Goal: Task Accomplishment & Management: Manage account settings

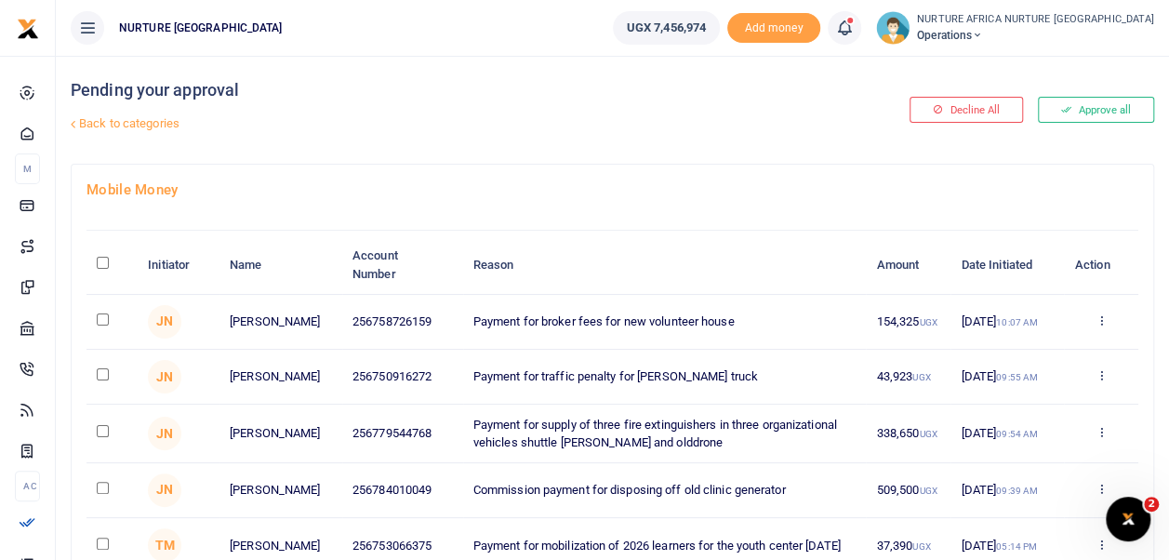
click at [102, 377] on input "checkbox" at bounding box center [103, 374] width 12 height 12
checkbox input "true"
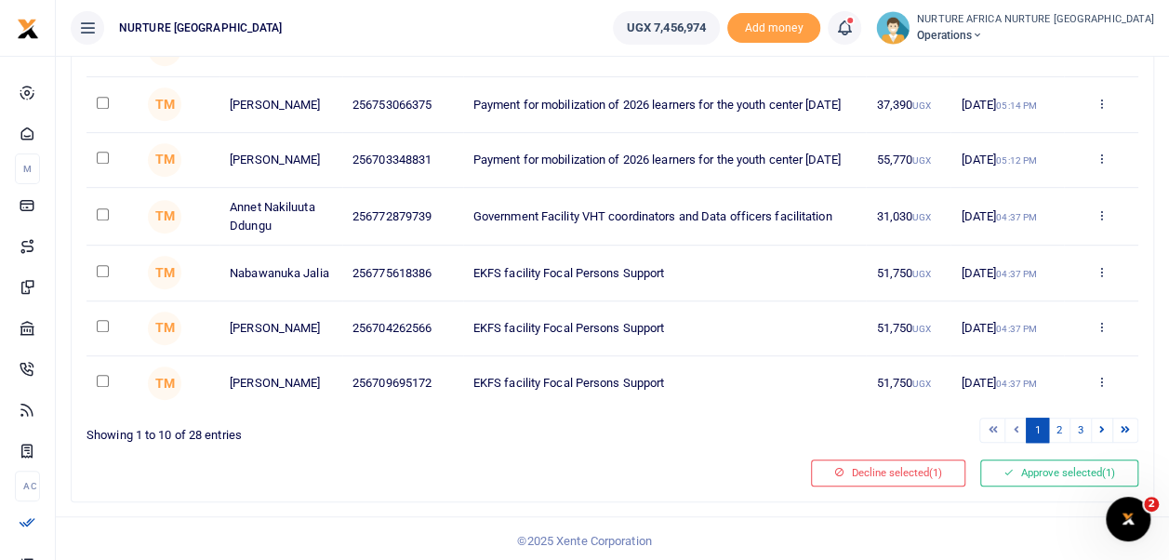
scroll to position [448, 0]
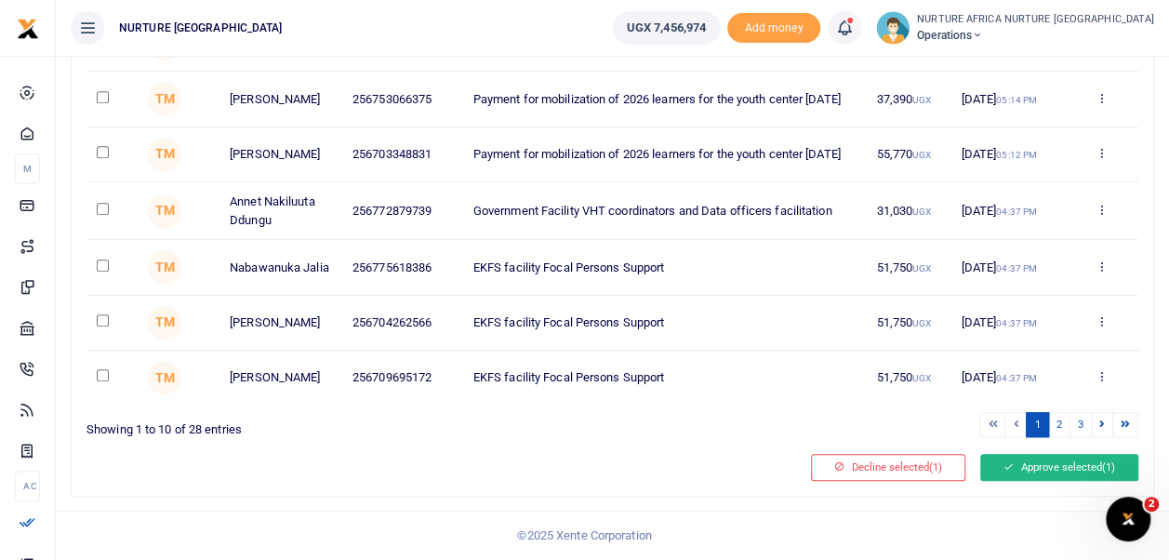
click at [1046, 476] on button "Approve selected (1)" at bounding box center [1059, 467] width 158 height 26
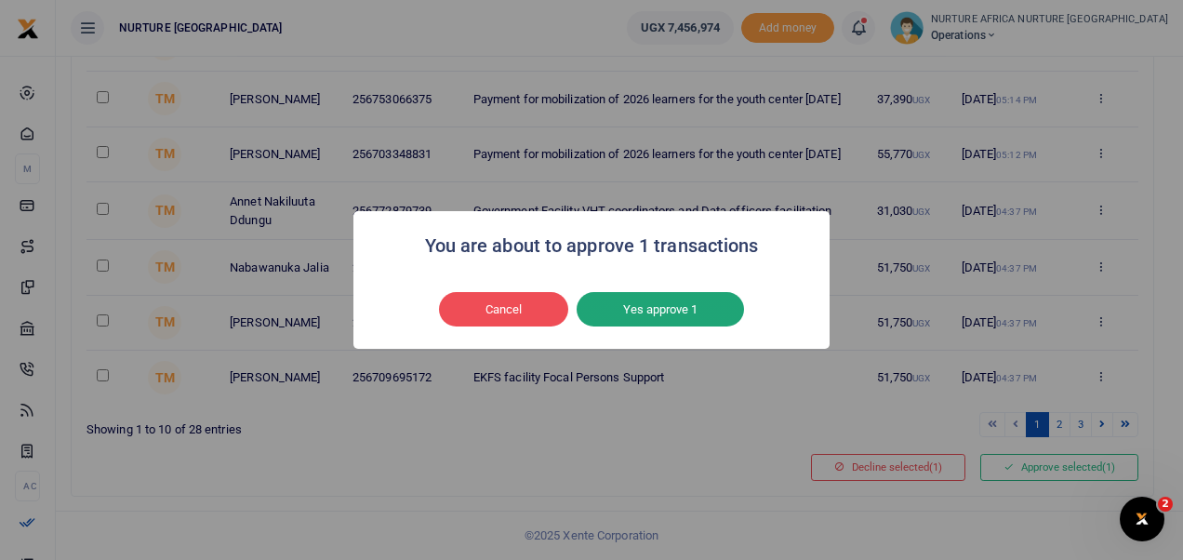
click at [685, 299] on button "Yes approve 1" at bounding box center [660, 309] width 167 height 35
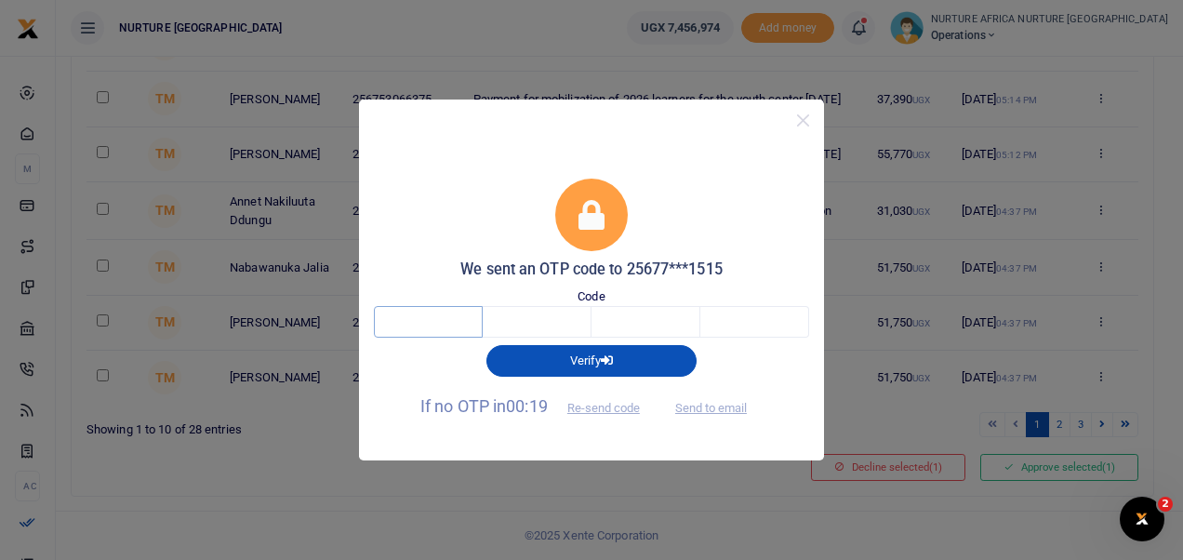
click at [444, 325] on input "text" at bounding box center [428, 322] width 109 height 32
type input "7"
type input "0"
type input "5"
type input "7"
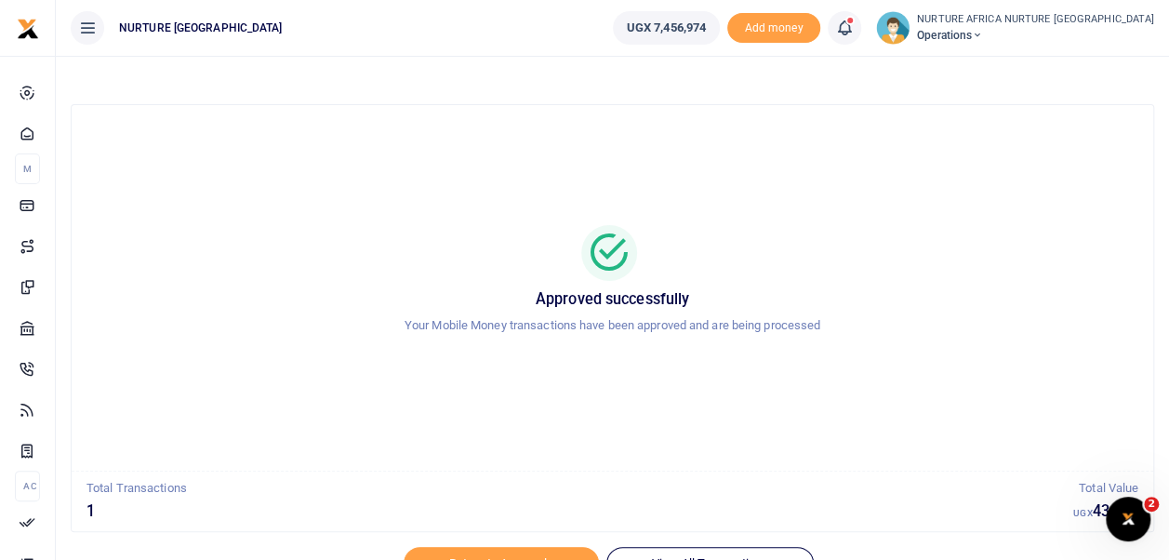
click at [854, 26] on icon at bounding box center [844, 28] width 19 height 20
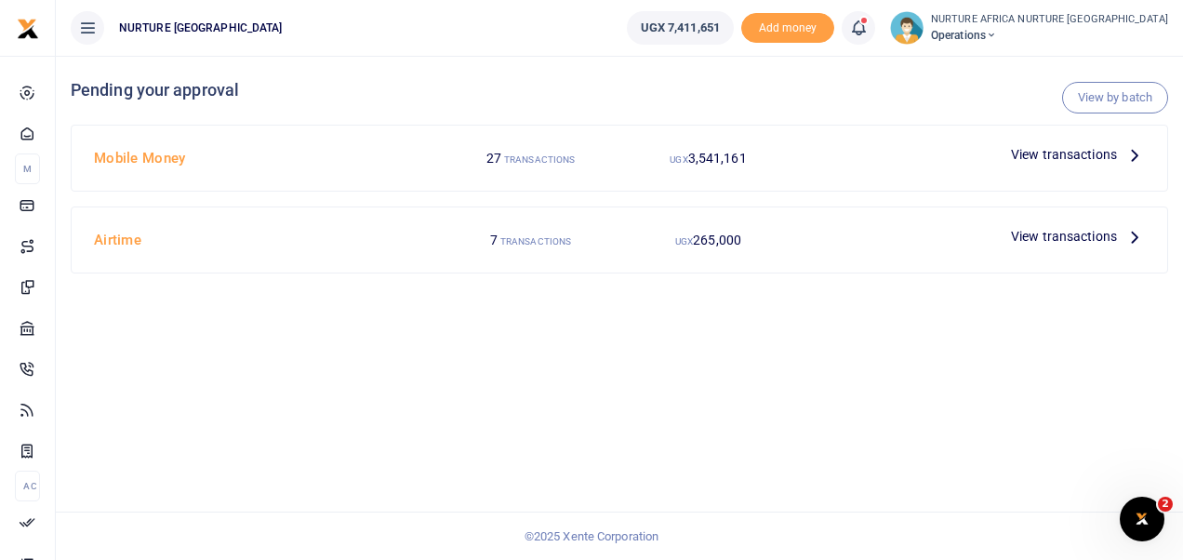
click at [1055, 153] on span "View transactions" at bounding box center [1064, 154] width 106 height 20
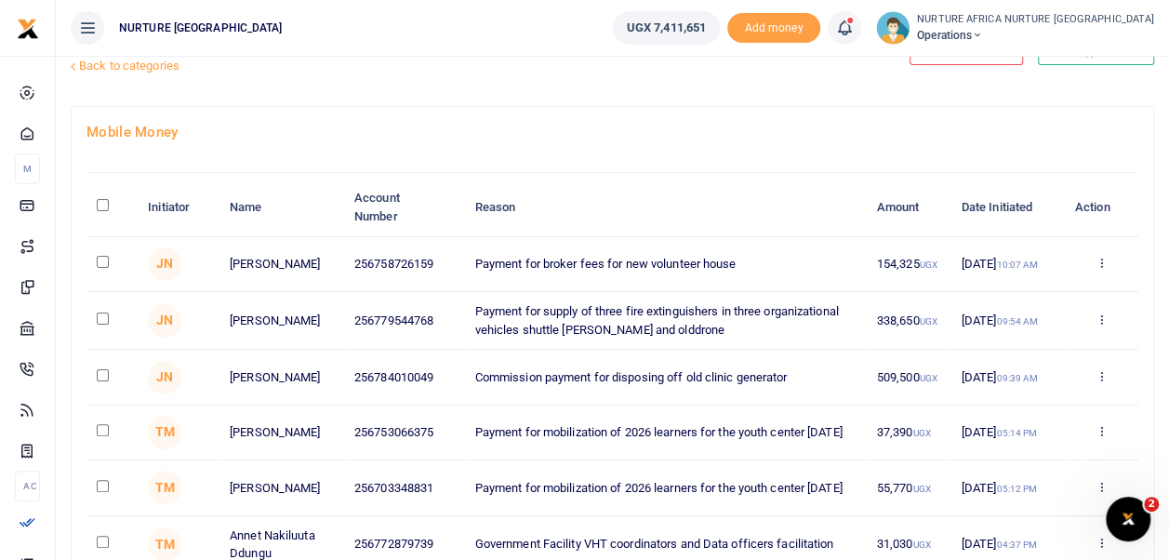
scroll to position [59, 0]
click at [102, 260] on input "checkbox" at bounding box center [103, 261] width 12 height 12
checkbox input "true"
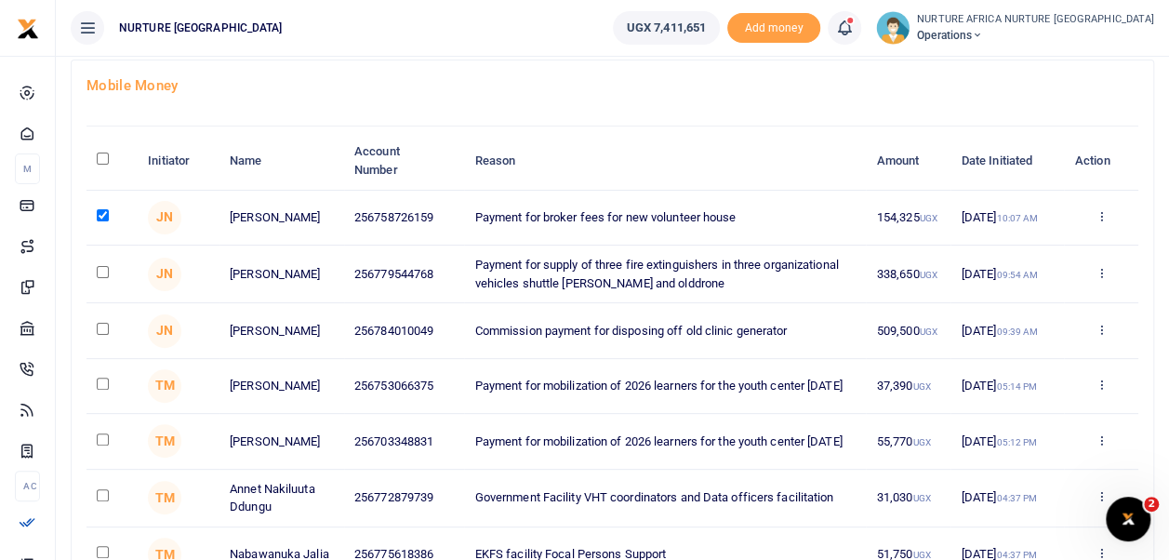
scroll to position [106, 0]
click at [100, 332] on input "checkbox" at bounding box center [103, 327] width 12 height 12
checkbox input "true"
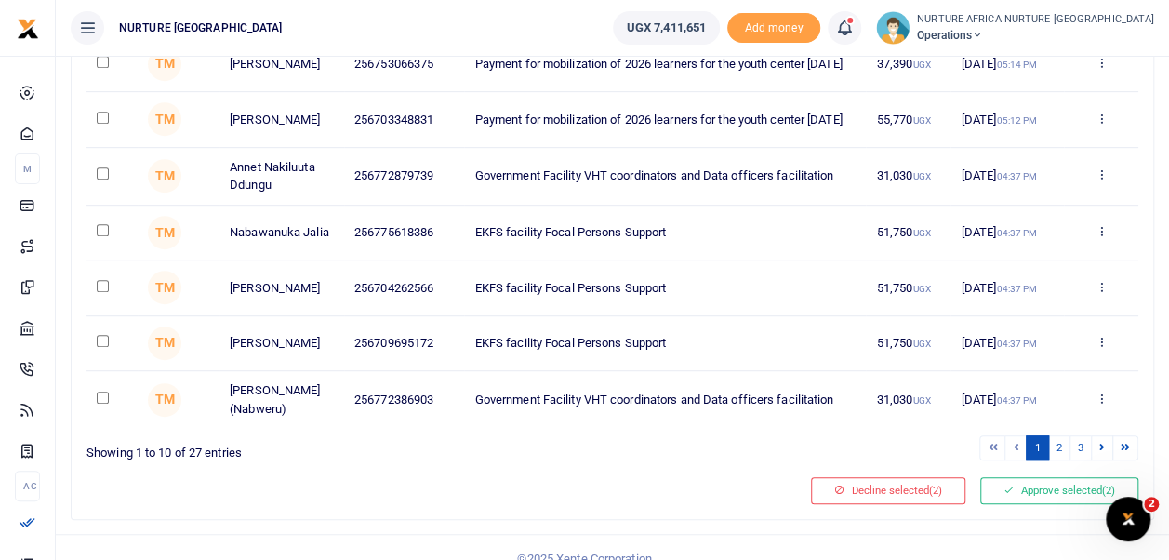
scroll to position [428, 0]
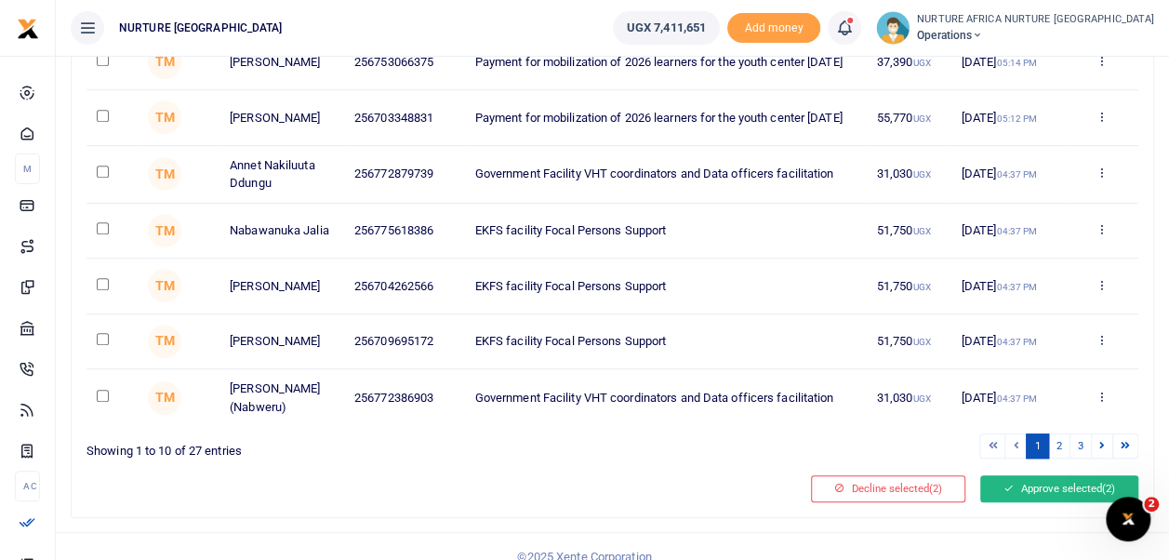
click at [1039, 501] on button "Approve selected (2)" at bounding box center [1059, 488] width 158 height 26
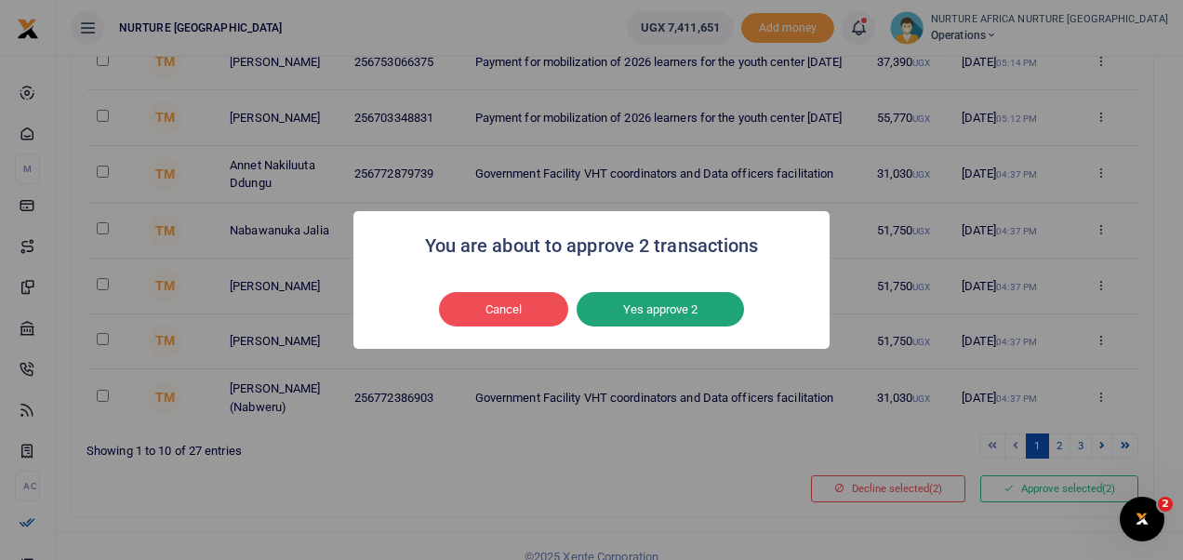
click at [704, 316] on button "Yes approve 2" at bounding box center [660, 309] width 167 height 35
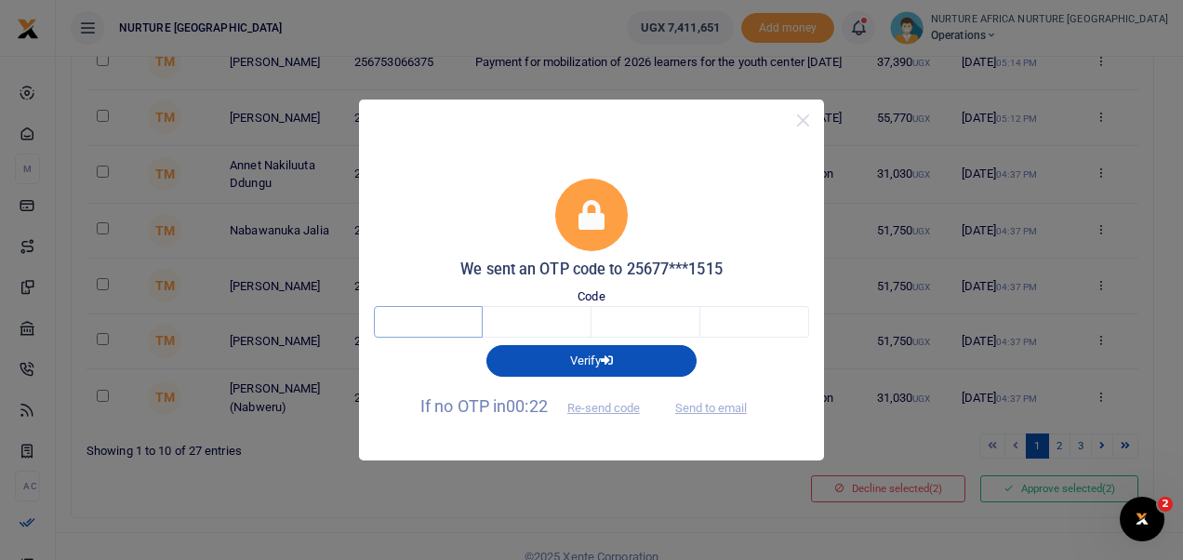
click at [426, 318] on input "text" at bounding box center [428, 322] width 109 height 32
type input "2"
type input "9"
type input "3"
type input "2"
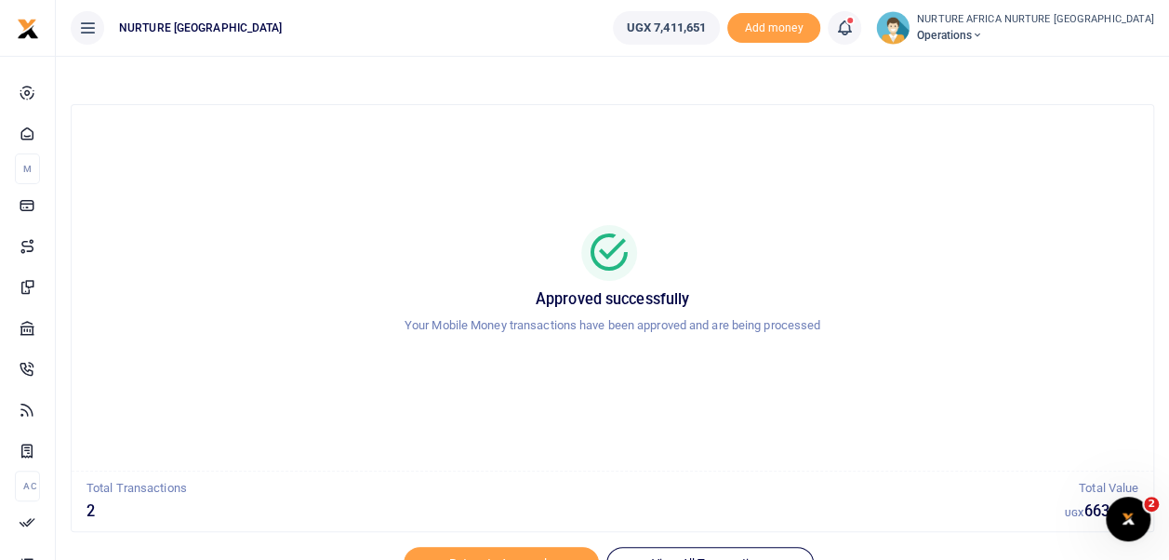
click at [854, 26] on icon at bounding box center [844, 28] width 19 height 20
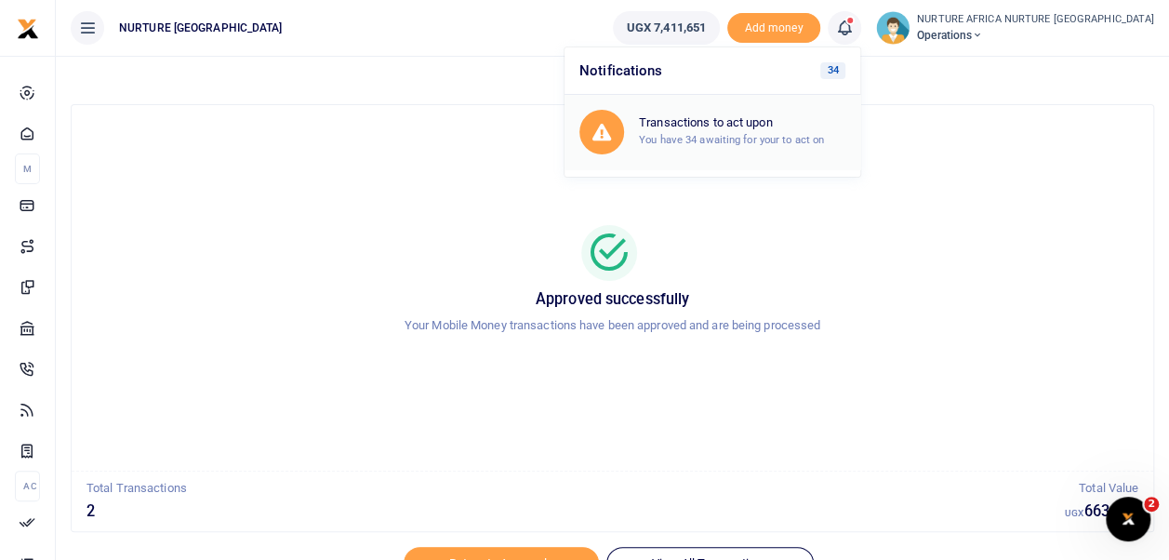
click at [804, 134] on small "You have 34 awaiting for your to act on" at bounding box center [731, 139] width 185 height 13
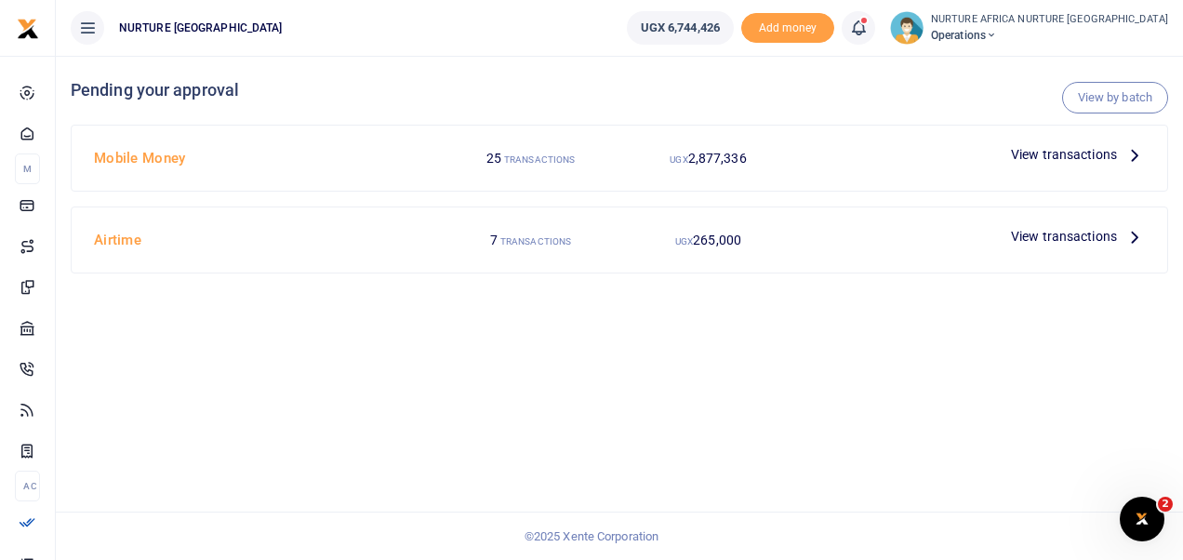
click at [1060, 154] on span "View transactions" at bounding box center [1064, 154] width 106 height 20
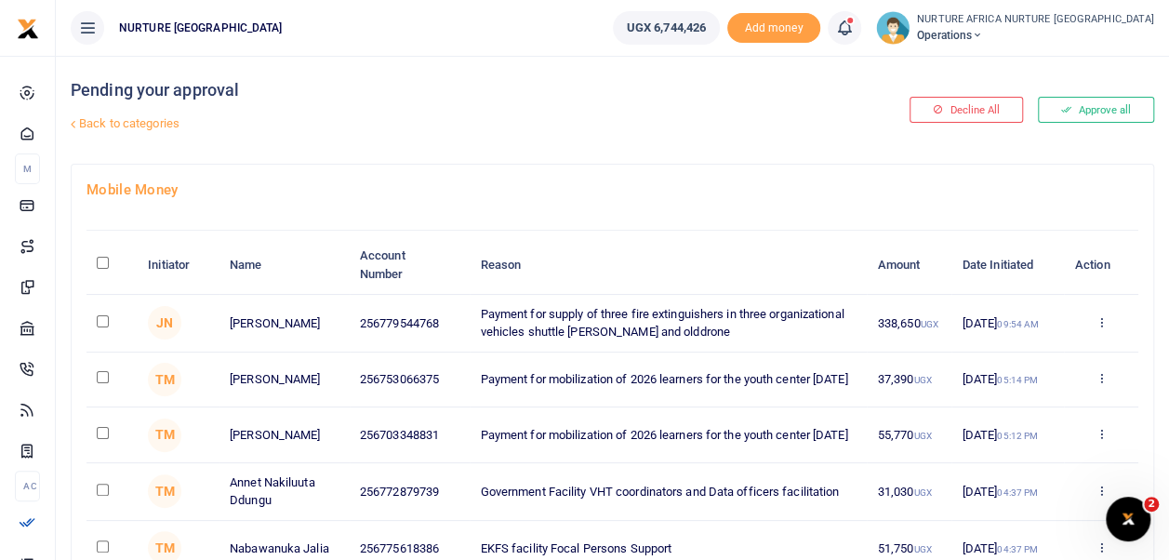
click at [102, 322] on input "checkbox" at bounding box center [103, 321] width 12 height 12
checkbox input "true"
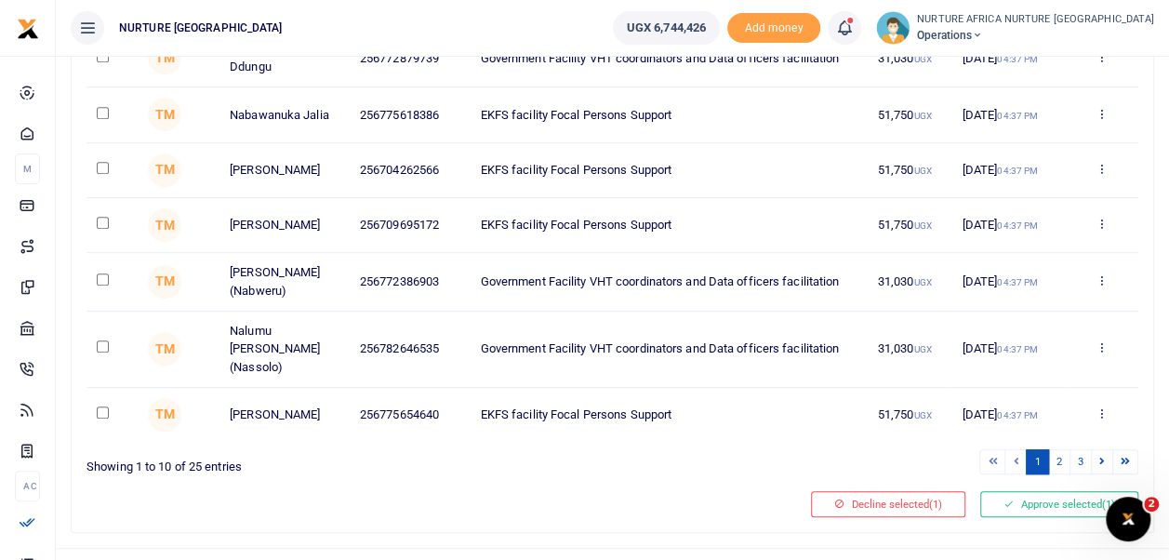
scroll to position [462, 0]
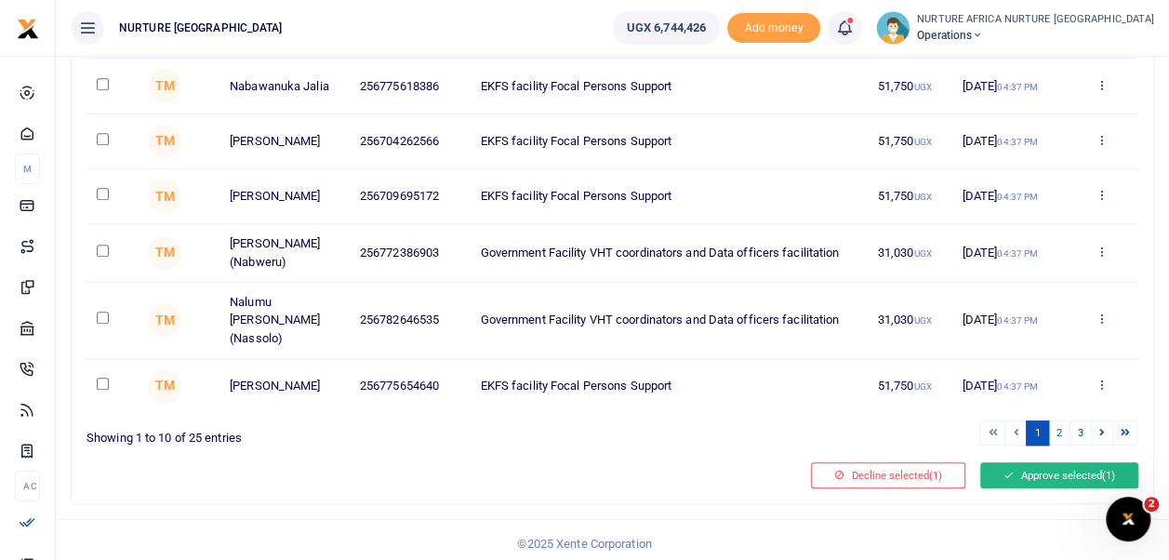
click at [1034, 468] on button "Approve selected (1)" at bounding box center [1059, 475] width 158 height 26
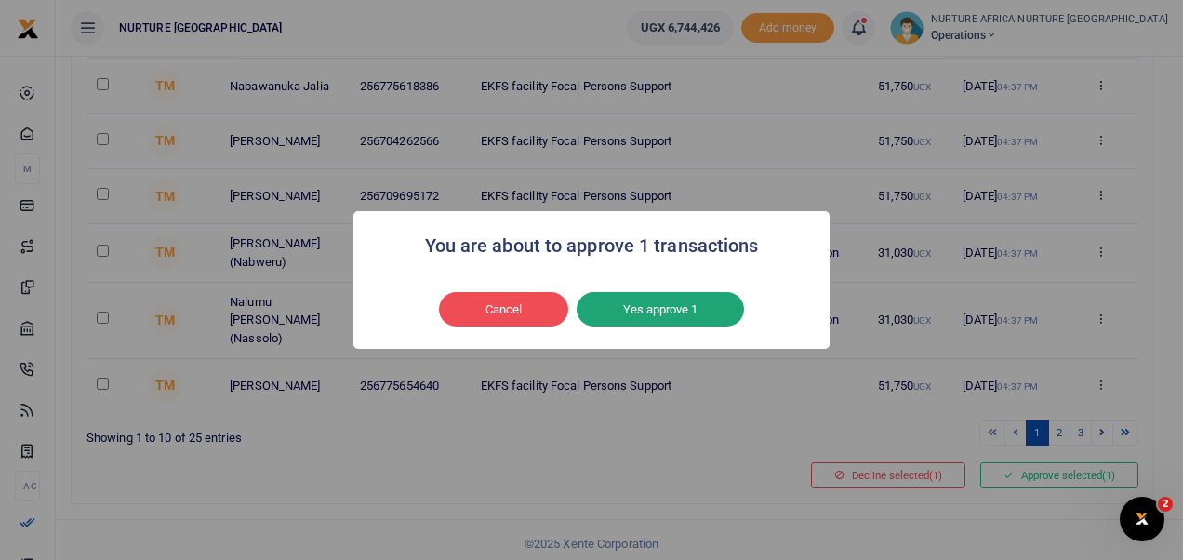
click at [697, 311] on button "Yes approve 1" at bounding box center [660, 309] width 167 height 35
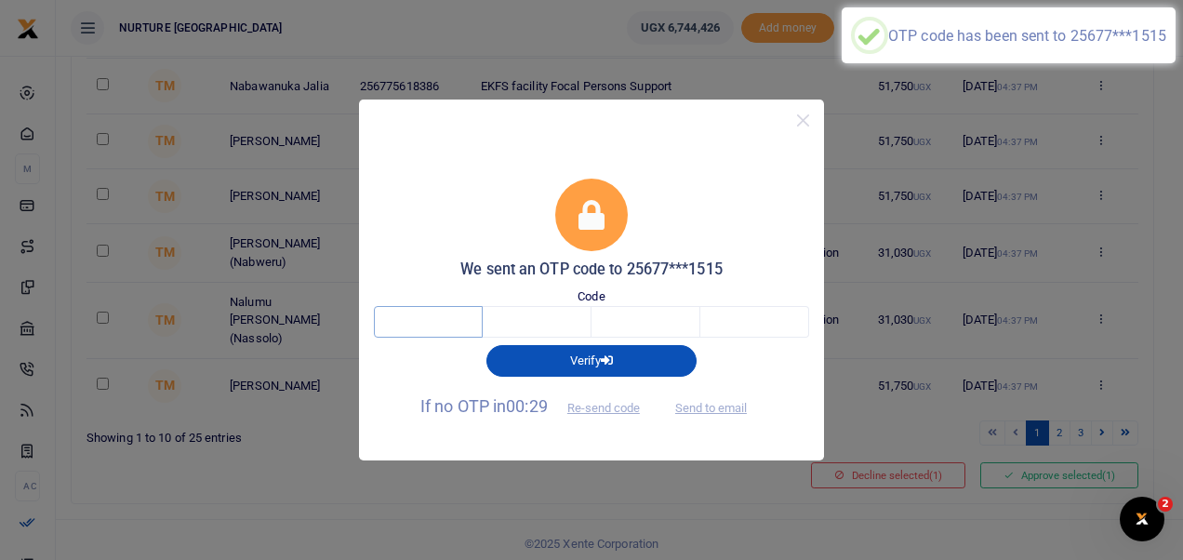
click at [410, 317] on input "text" at bounding box center [428, 322] width 109 height 32
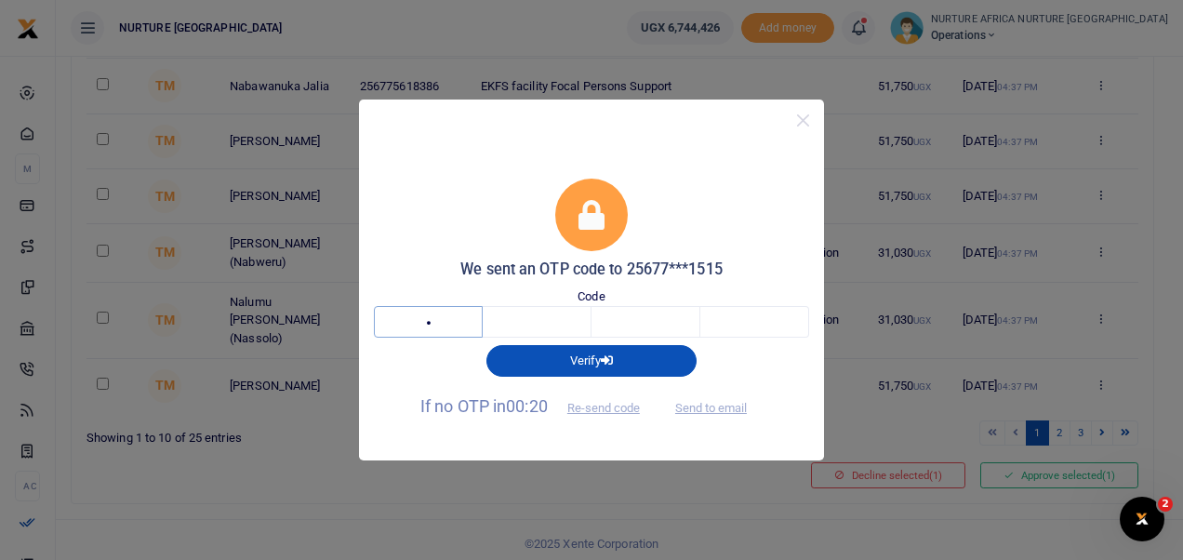
type input "7"
type input "8"
type input "6"
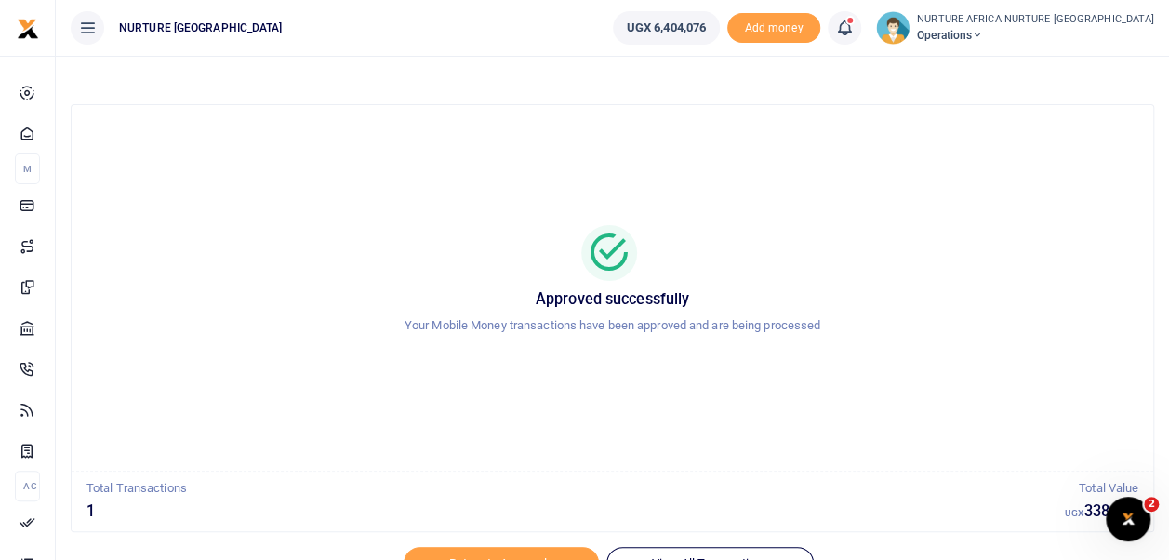
click at [854, 33] on icon at bounding box center [844, 28] width 19 height 20
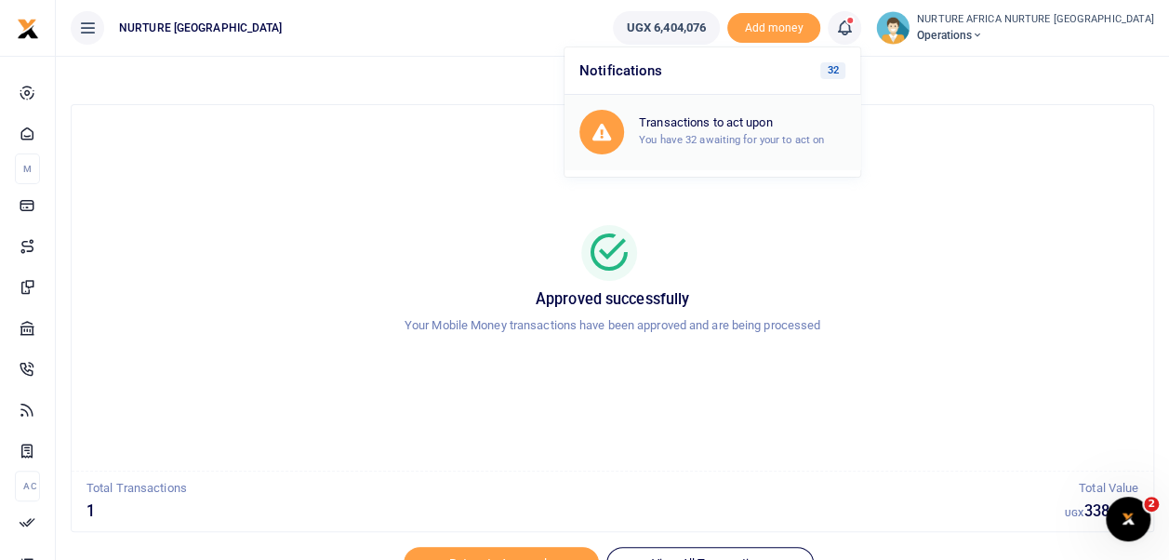
click at [794, 134] on small "You have 32 awaiting for your to act on" at bounding box center [731, 139] width 185 height 13
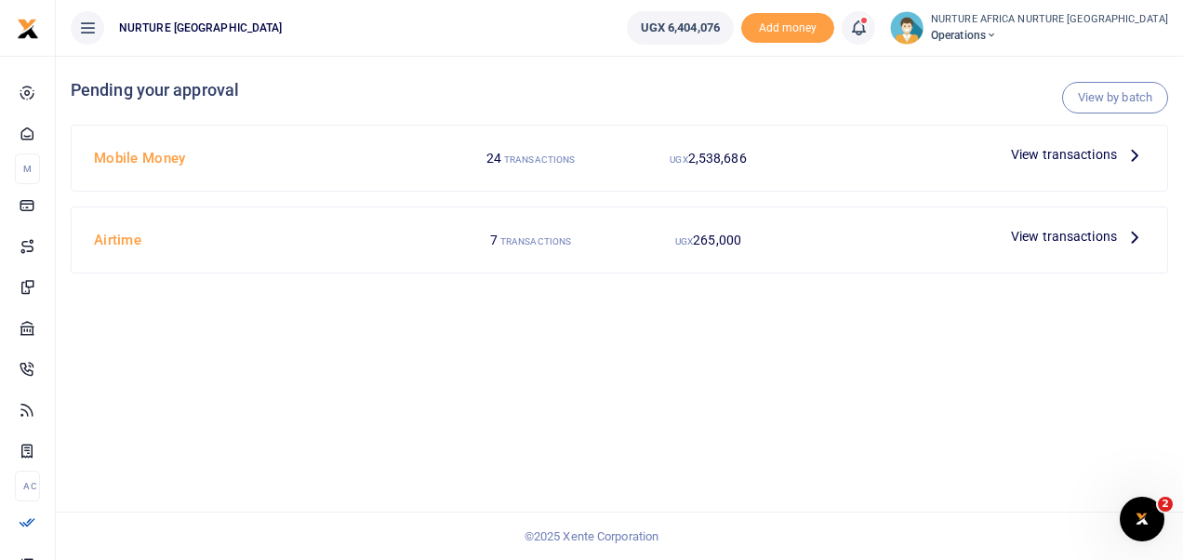
click at [1054, 146] on span "View transactions" at bounding box center [1064, 154] width 106 height 20
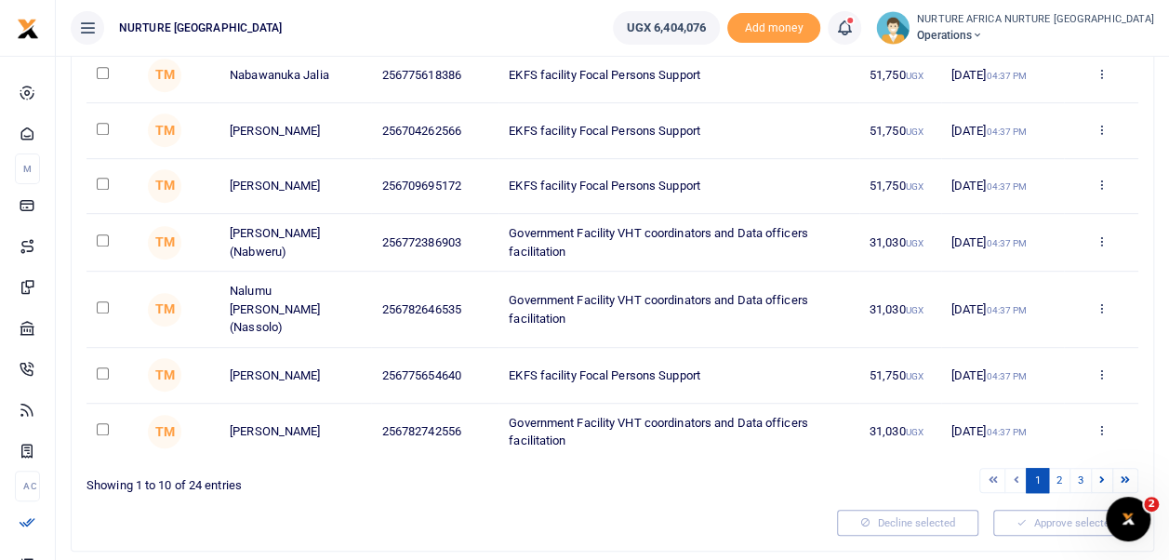
scroll to position [428, 0]
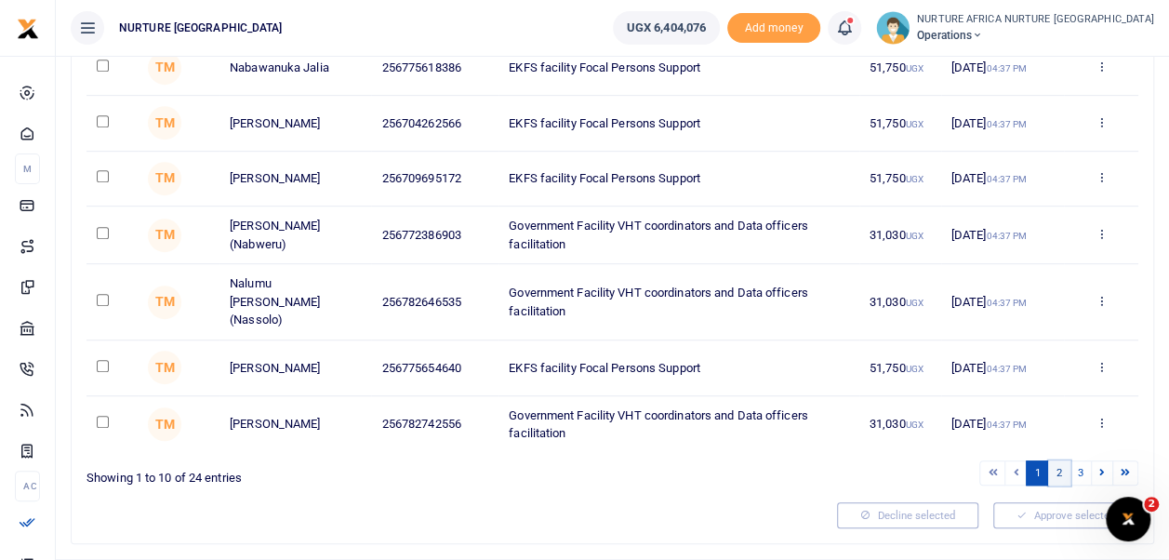
click at [1060, 460] on link "2" at bounding box center [1059, 472] width 22 height 25
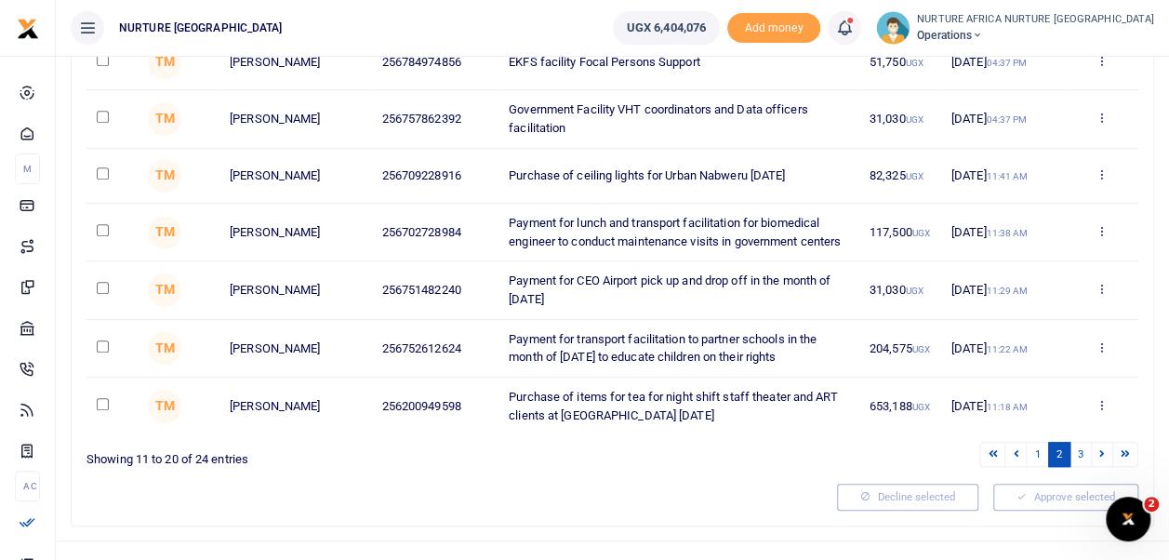
click at [98, 180] on input "checkbox" at bounding box center [103, 173] width 12 height 12
checkbox input "true"
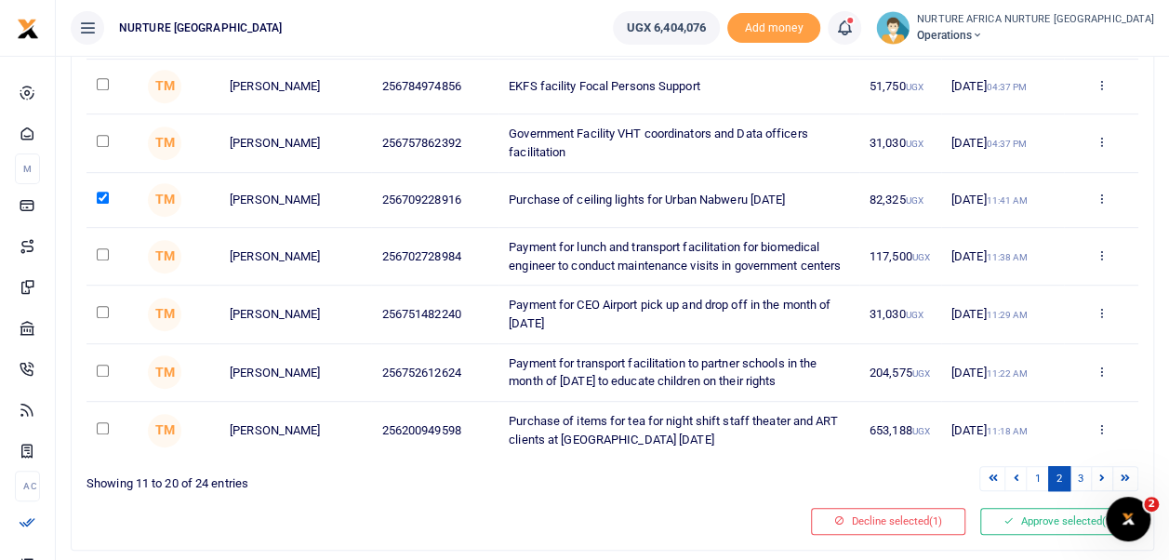
scroll to position [462, 0]
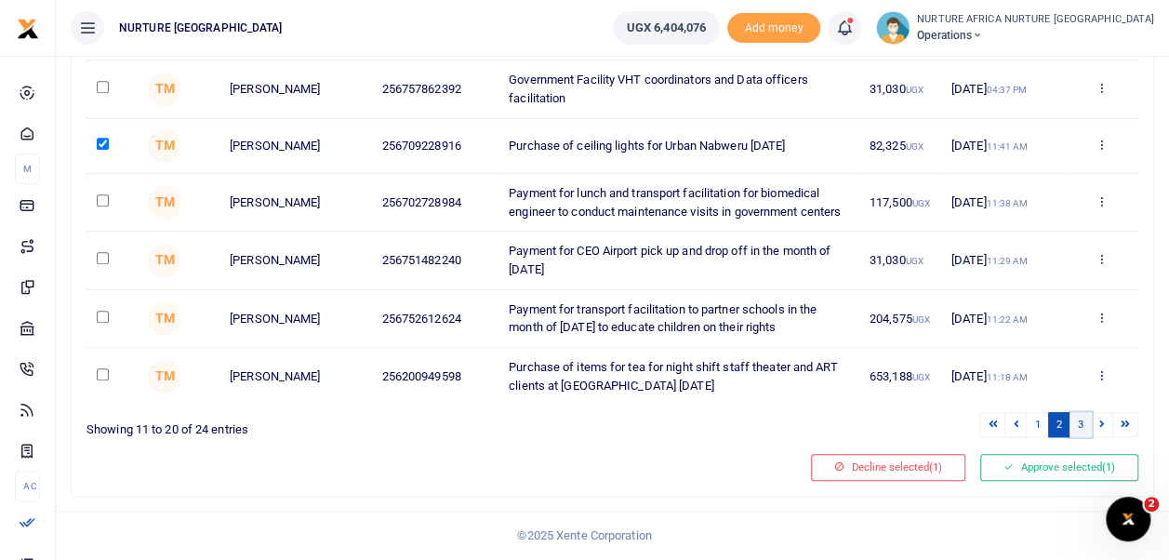
click at [1083, 426] on link "3" at bounding box center [1081, 424] width 22 height 25
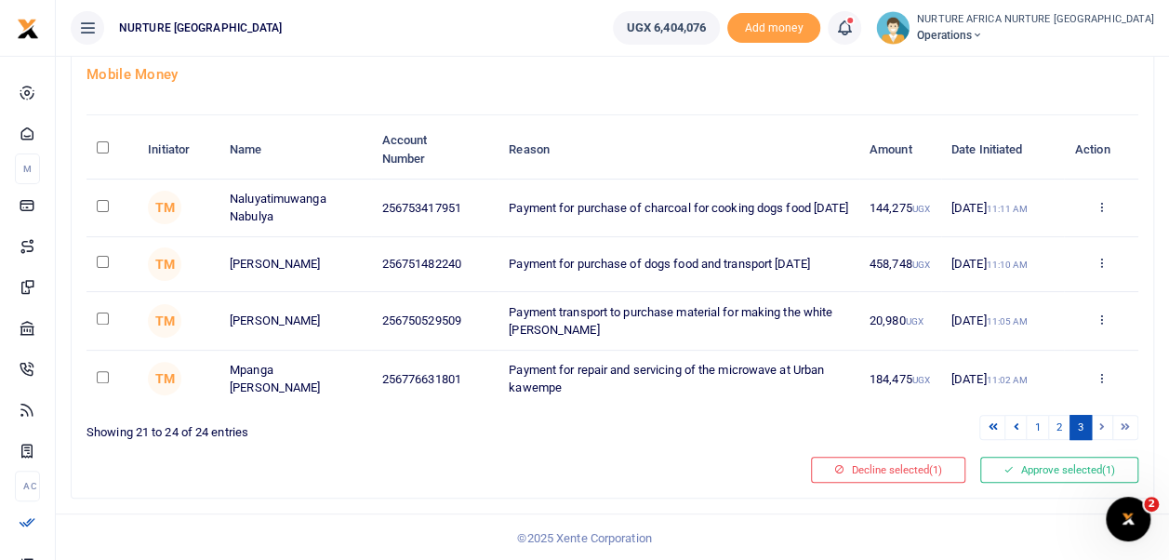
click at [100, 318] on input "checkbox" at bounding box center [103, 319] width 12 height 12
click at [897, 466] on button "Decline selected (2)" at bounding box center [888, 470] width 154 height 26
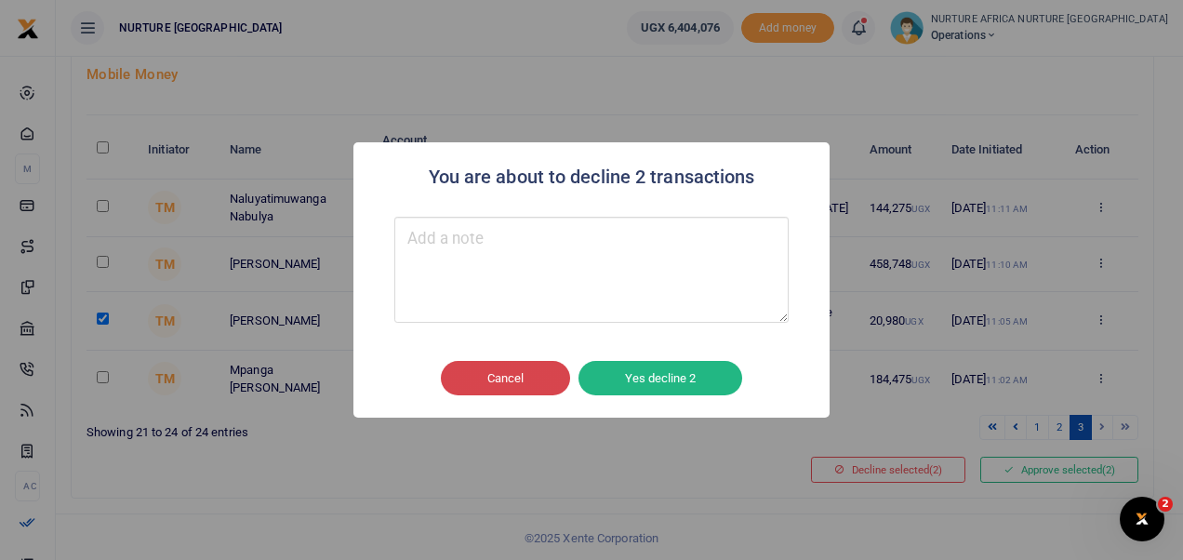
click at [509, 379] on button "Cancel" at bounding box center [505, 378] width 129 height 35
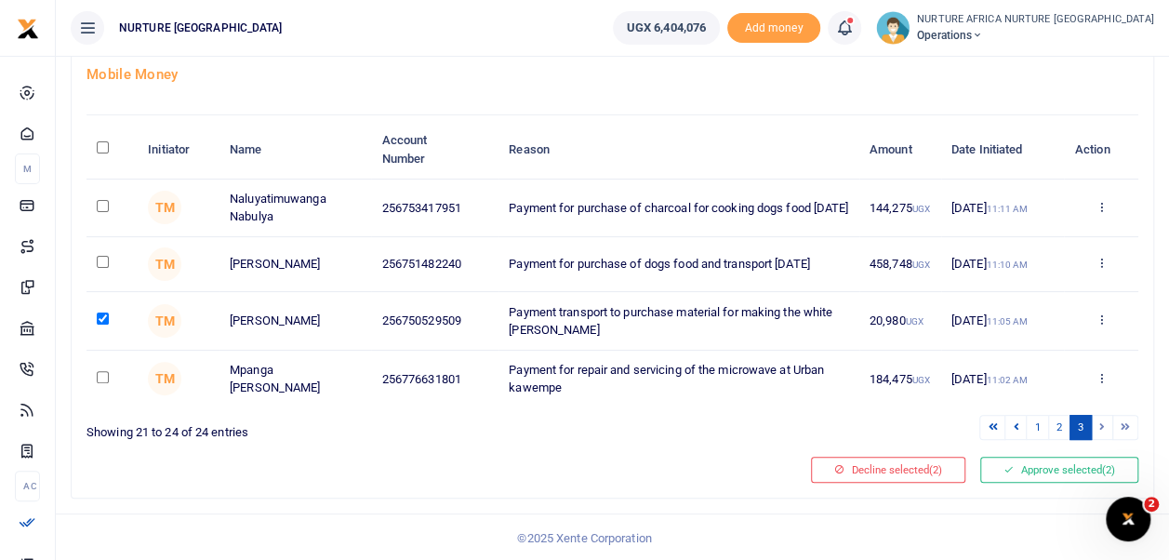
click at [482, 422] on div "Showing 21 to 24 of 24 entries" at bounding box center [346, 427] width 519 height 29
click at [104, 319] on input "checkbox" at bounding box center [103, 319] width 12 height 12
checkbox input "false"
click at [1058, 426] on link "2" at bounding box center [1059, 427] width 22 height 25
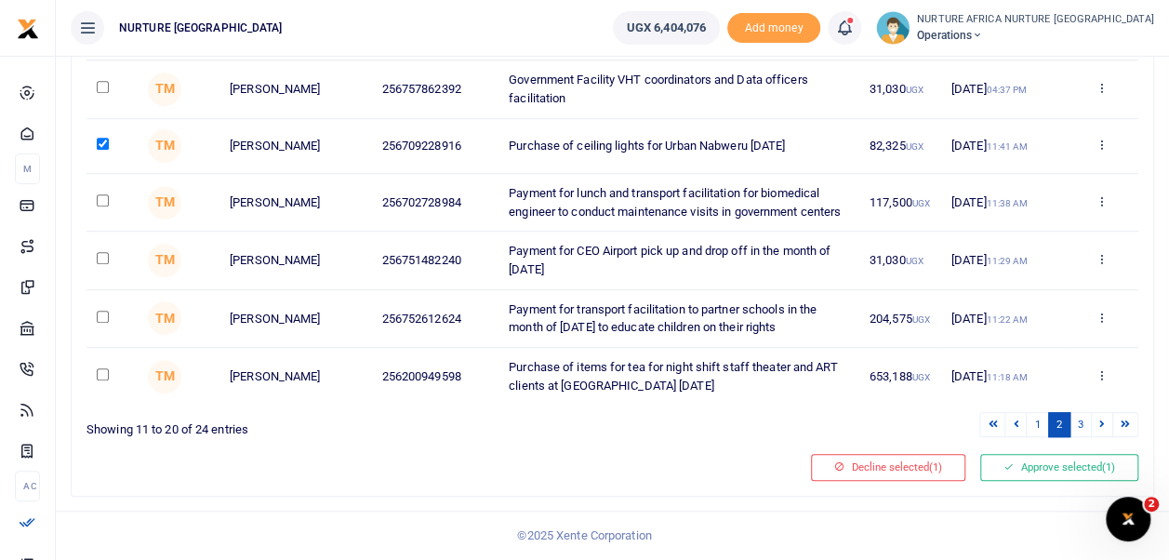
scroll to position [462, 0]
click at [1037, 476] on button "Approve selected (1)" at bounding box center [1059, 467] width 158 height 26
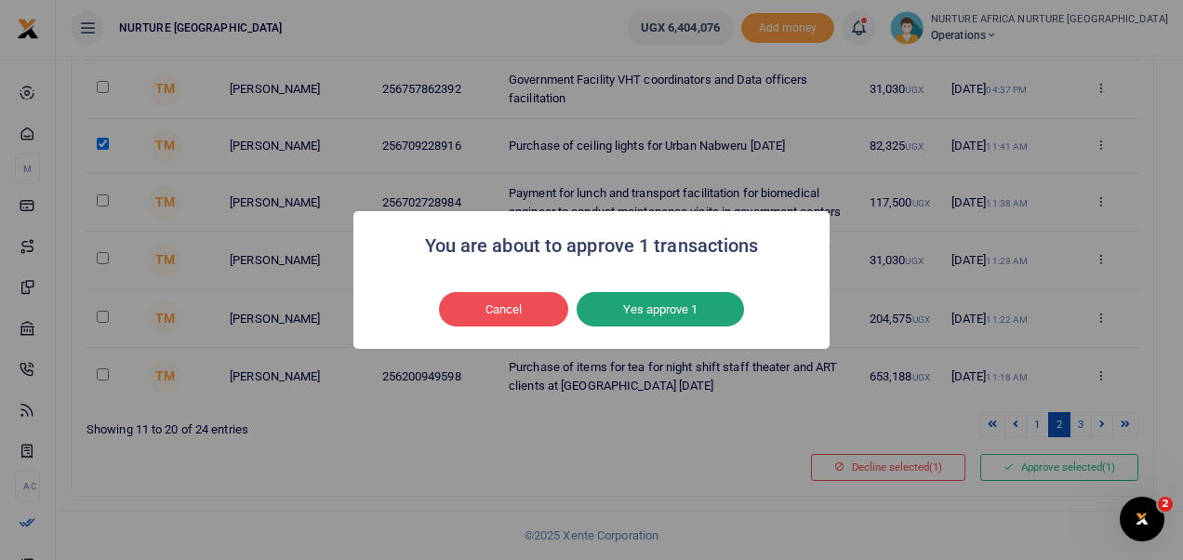
click at [693, 301] on button "Yes approve 1" at bounding box center [660, 309] width 167 height 35
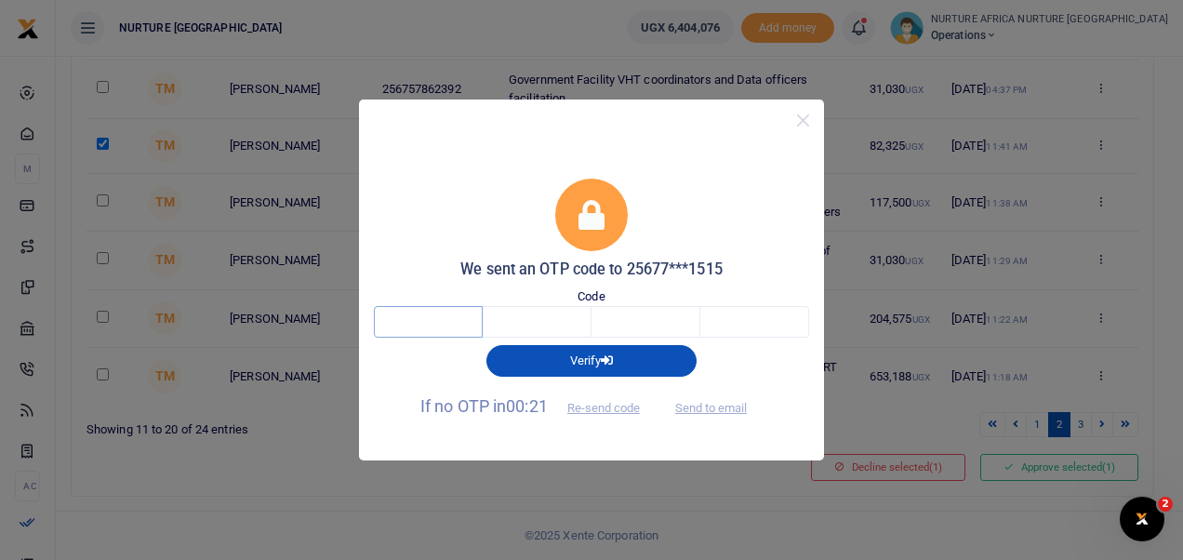
click at [450, 321] on input "text" at bounding box center [428, 322] width 109 height 32
type input "6"
type input "5"
type input "1"
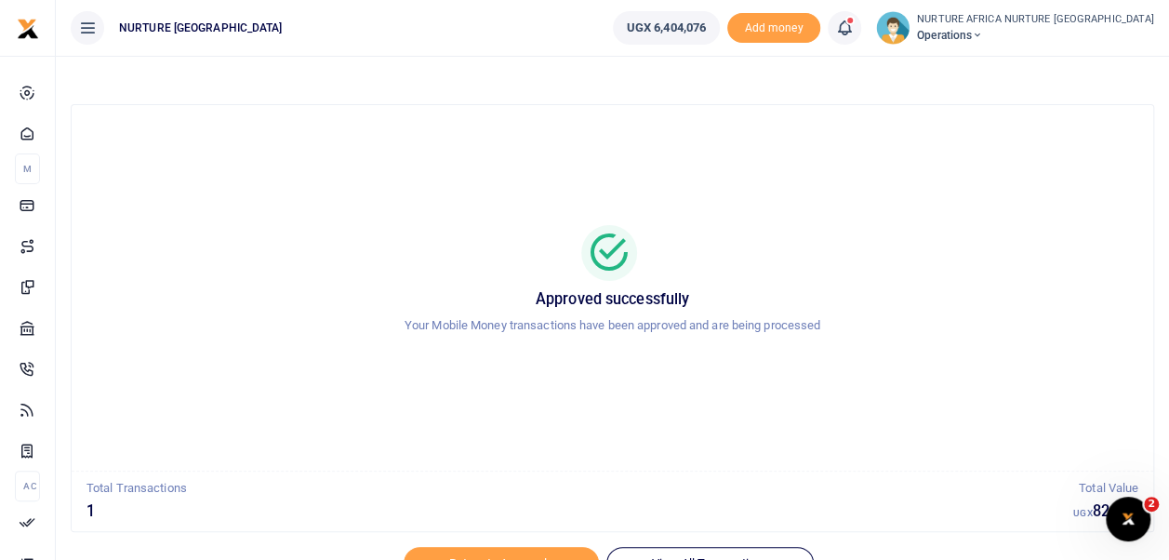
click at [854, 32] on icon at bounding box center [844, 28] width 19 height 20
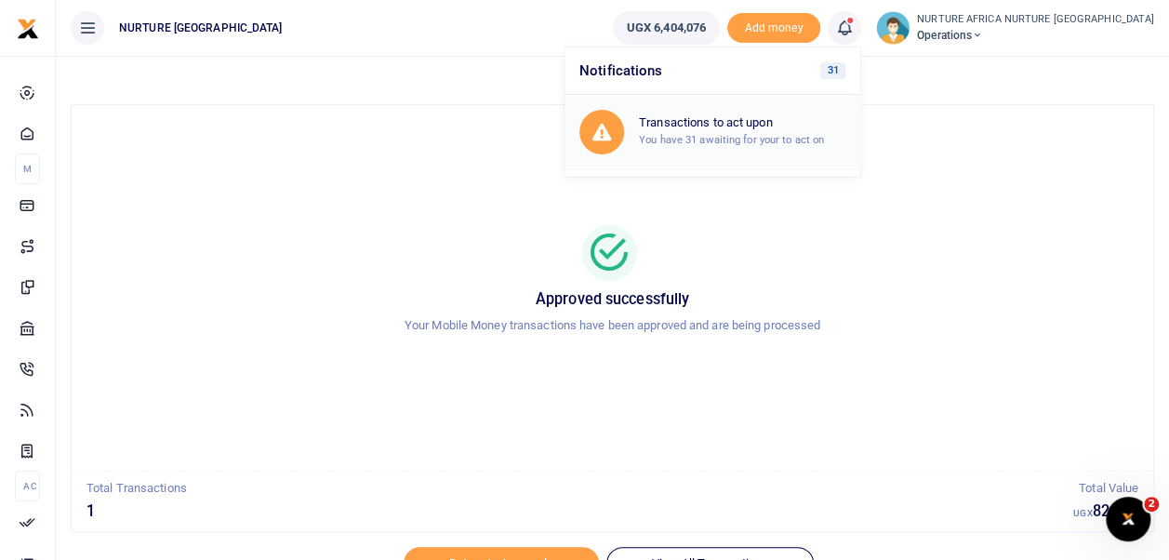
click at [787, 126] on h6 "Transactions to act upon" at bounding box center [742, 122] width 206 height 15
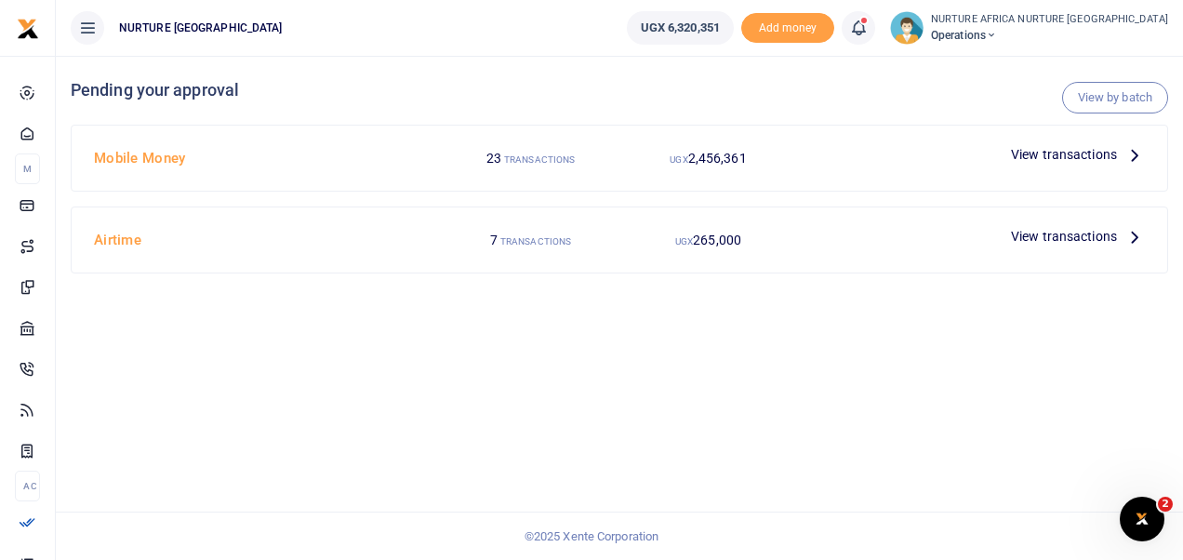
click at [1082, 145] on span "View transactions" at bounding box center [1064, 154] width 106 height 20
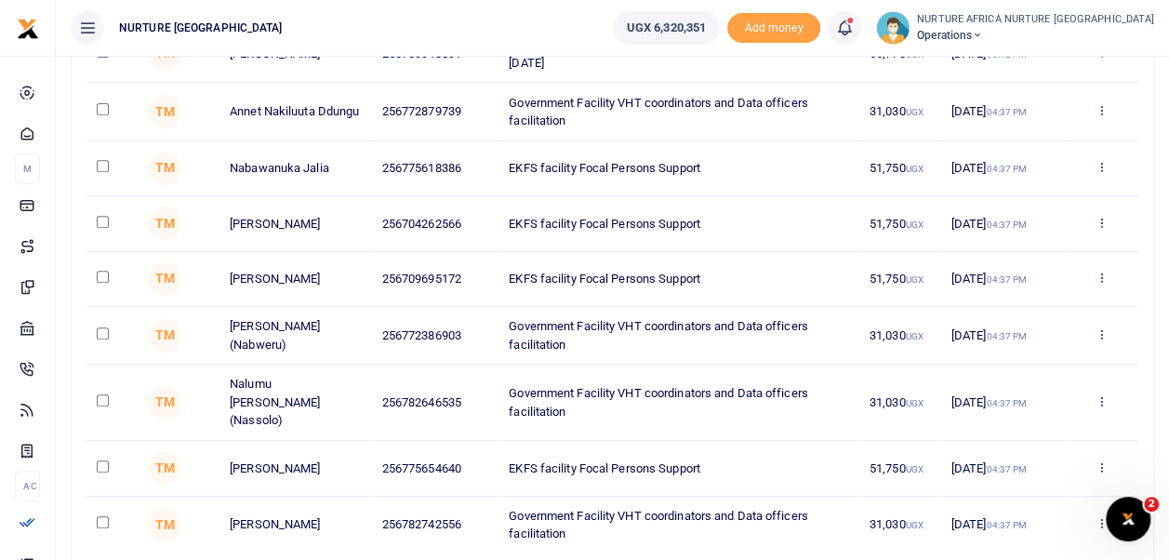
scroll to position [462, 0]
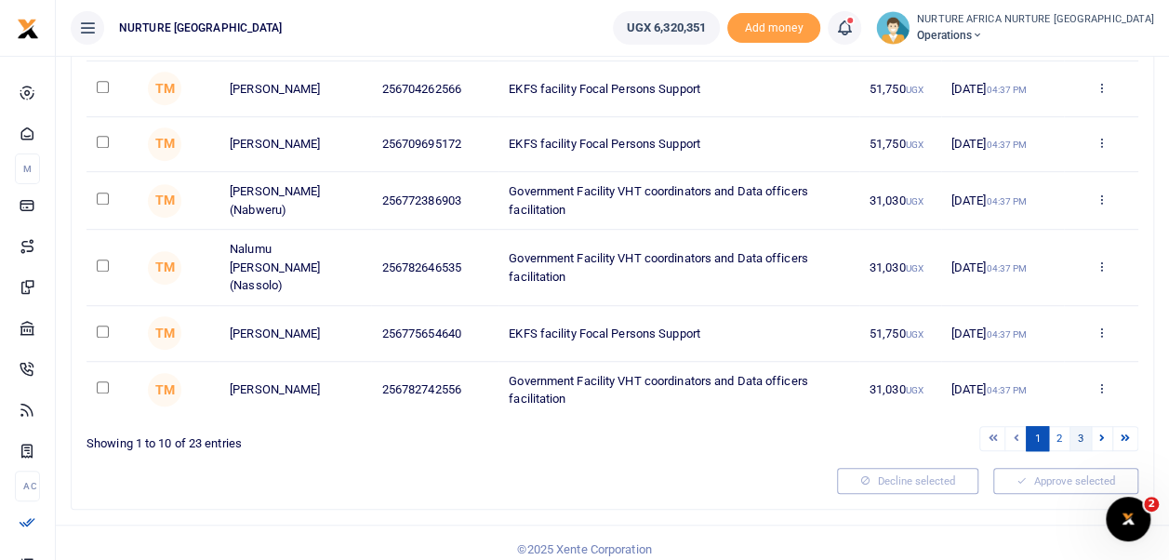
click at [1084, 428] on link "3" at bounding box center [1081, 438] width 22 height 25
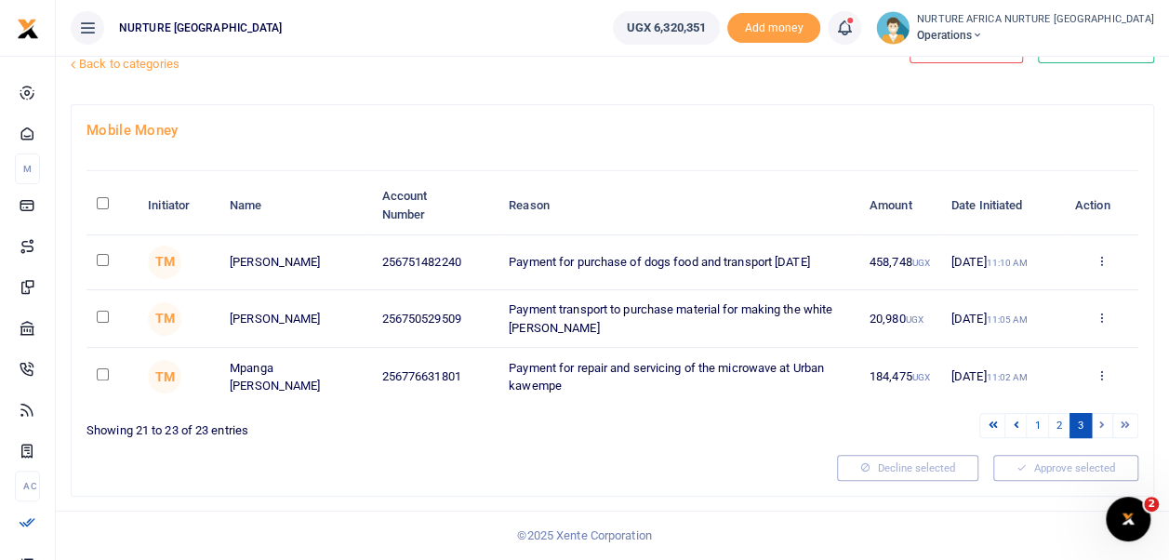
scroll to position [58, 0]
click at [100, 321] on input "checkbox" at bounding box center [103, 319] width 12 height 12
checkbox input "true"
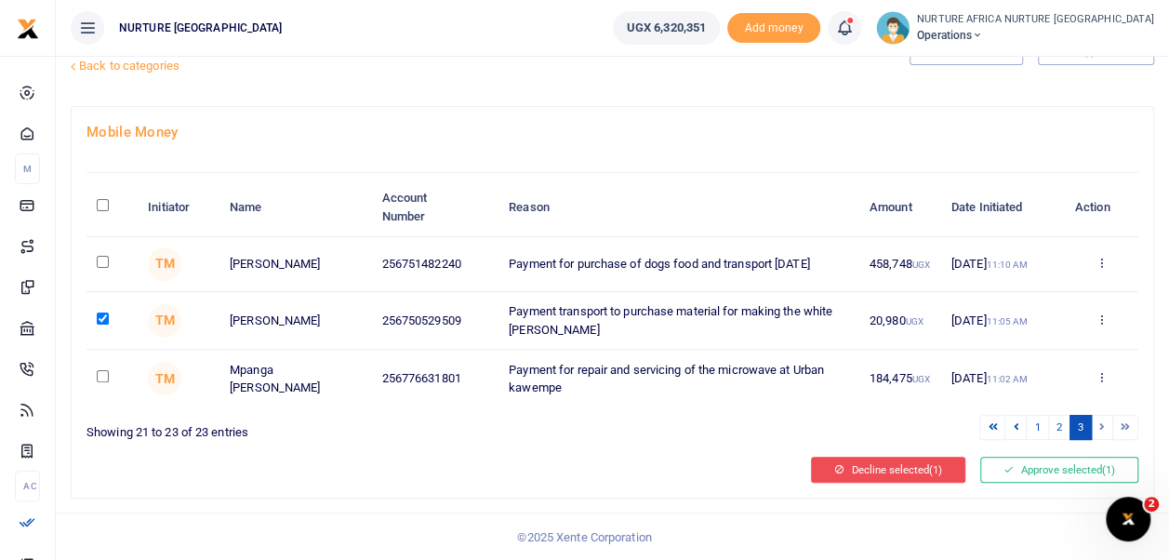
click at [906, 469] on button "Decline selected (1)" at bounding box center [888, 470] width 154 height 26
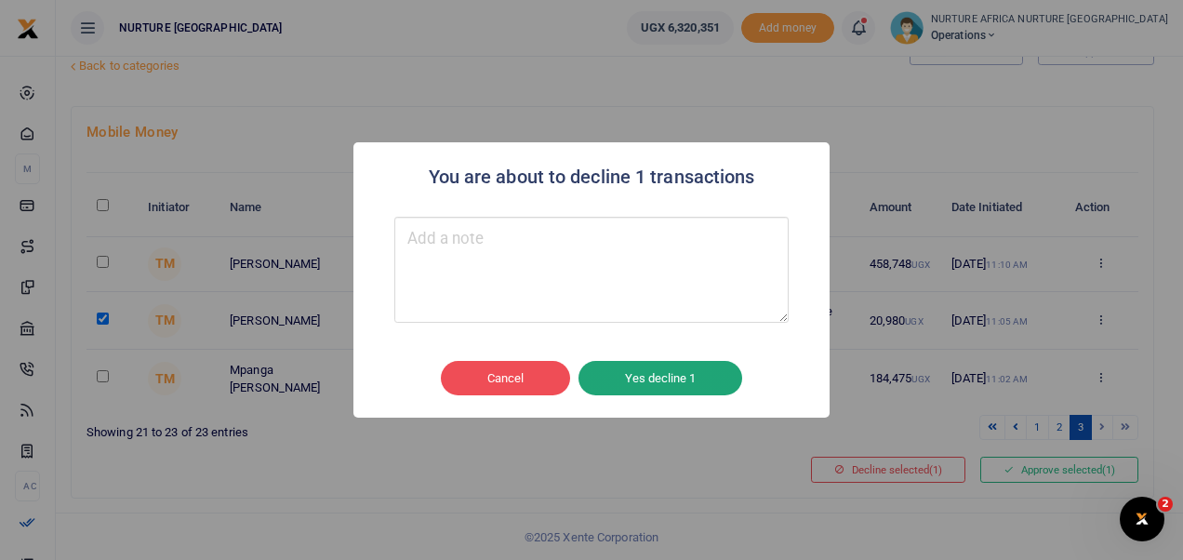
click at [656, 383] on button "Yes decline 1" at bounding box center [661, 378] width 164 height 35
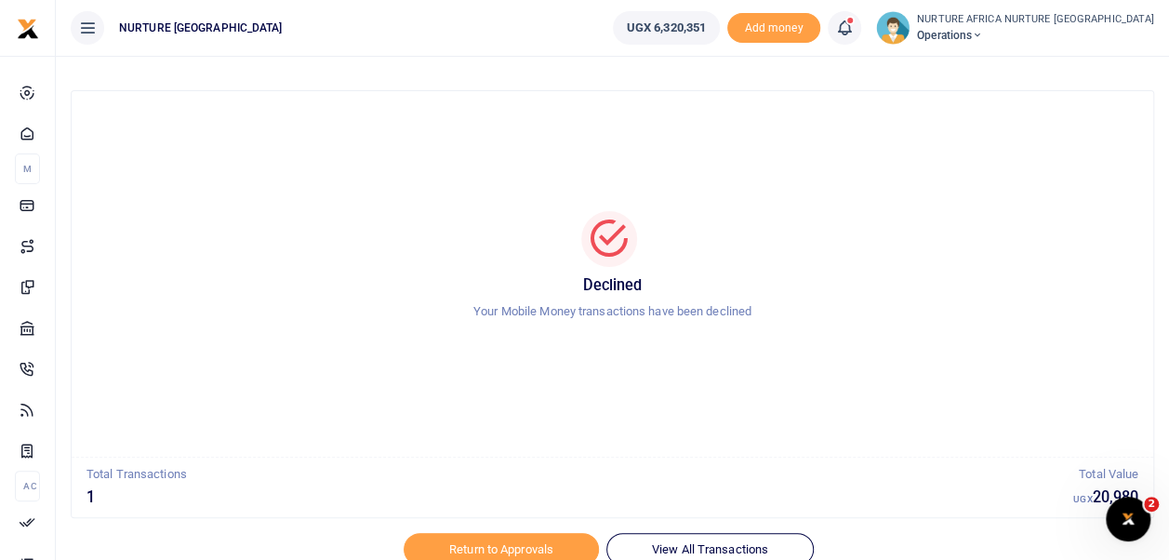
scroll to position [88, 0]
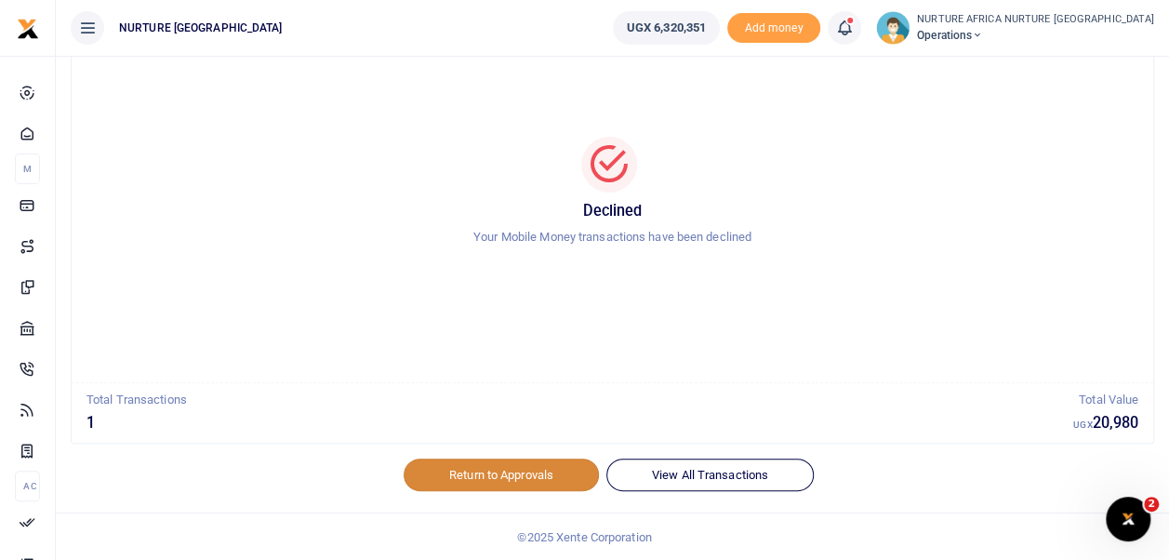
click at [557, 471] on link "Return to Approvals" at bounding box center [501, 475] width 195 height 32
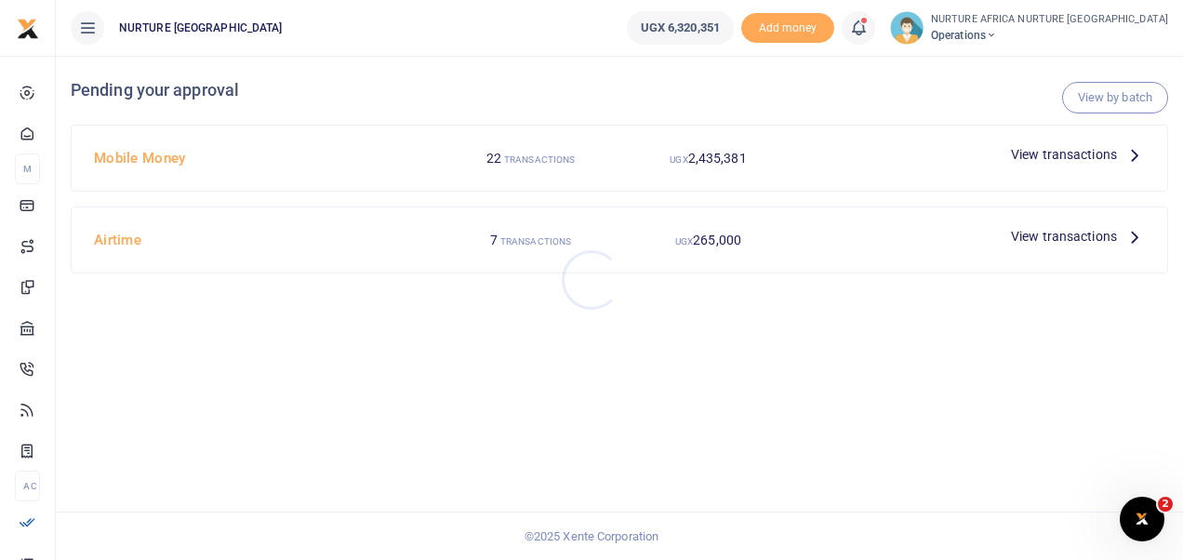
click at [1079, 162] on div at bounding box center [591, 280] width 1183 height 560
click at [1113, 162] on span "View transactions" at bounding box center [1064, 154] width 106 height 20
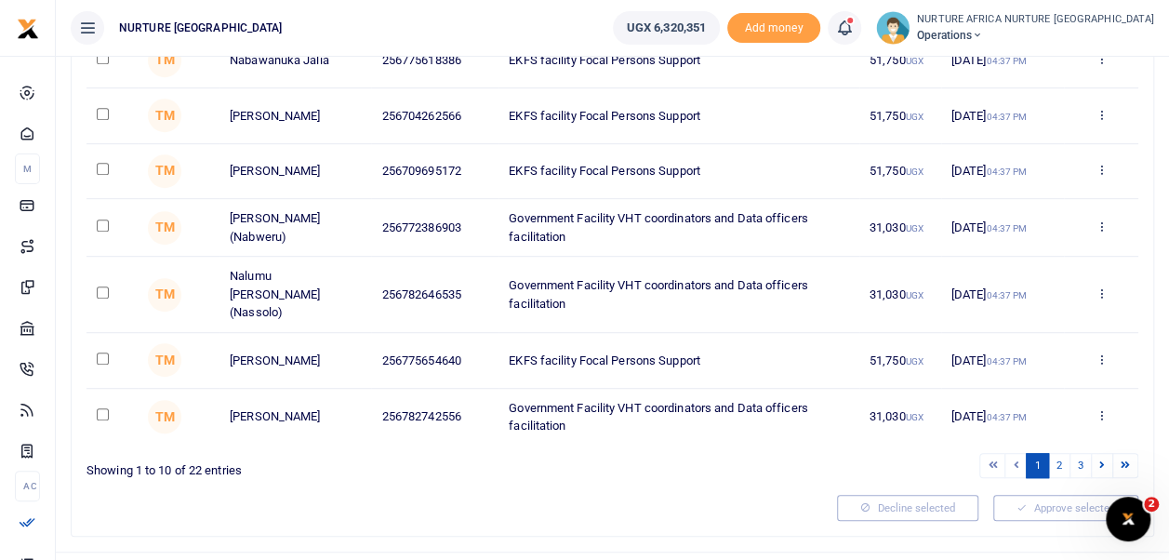
scroll to position [445, 0]
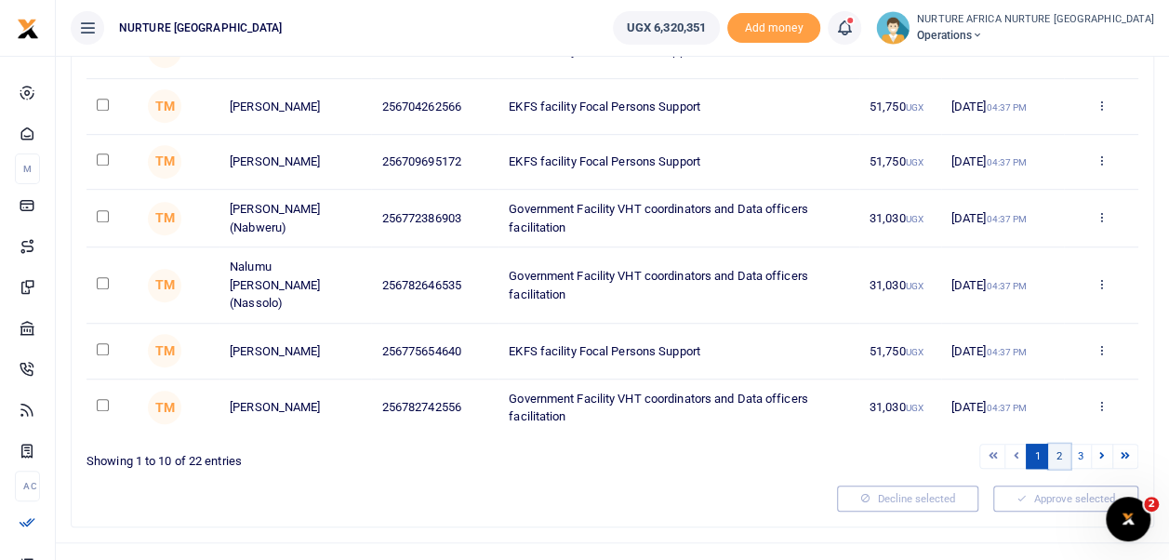
click at [1058, 444] on link "2" at bounding box center [1059, 456] width 22 height 25
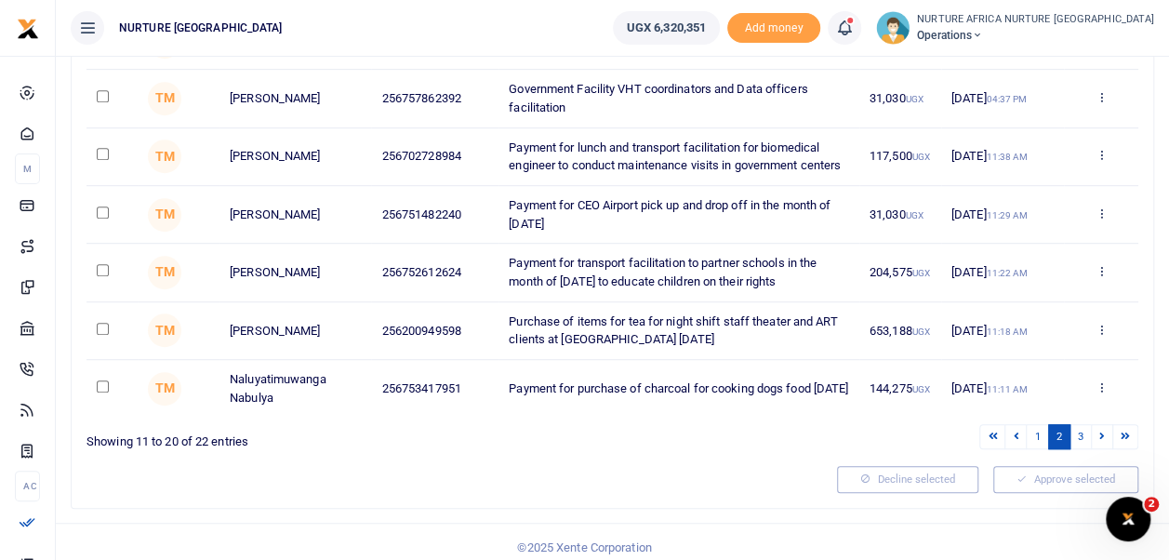
scroll to position [462, 0]
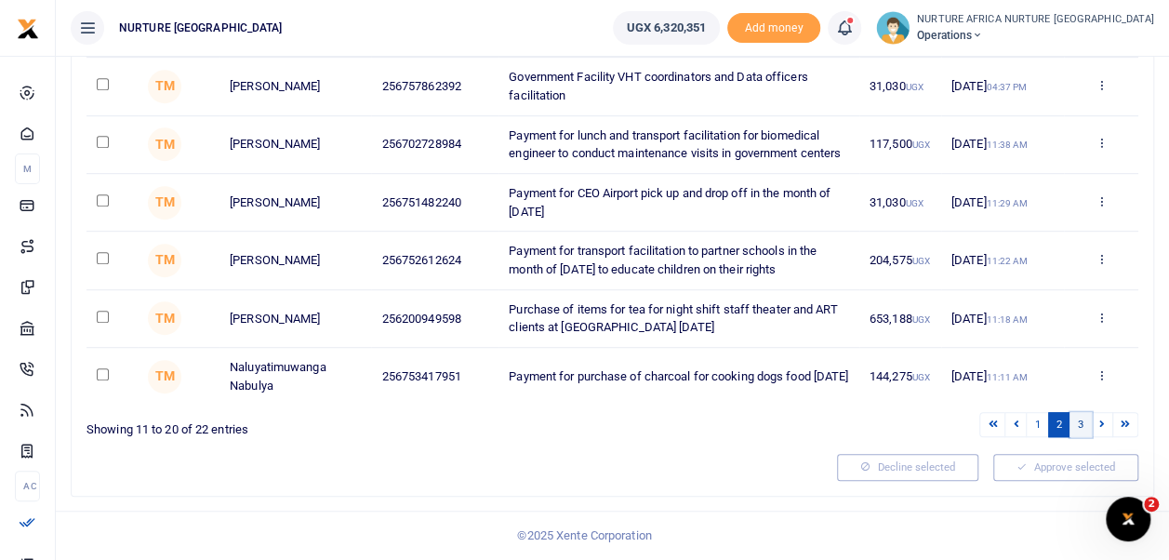
click at [1082, 426] on link "3" at bounding box center [1081, 424] width 22 height 25
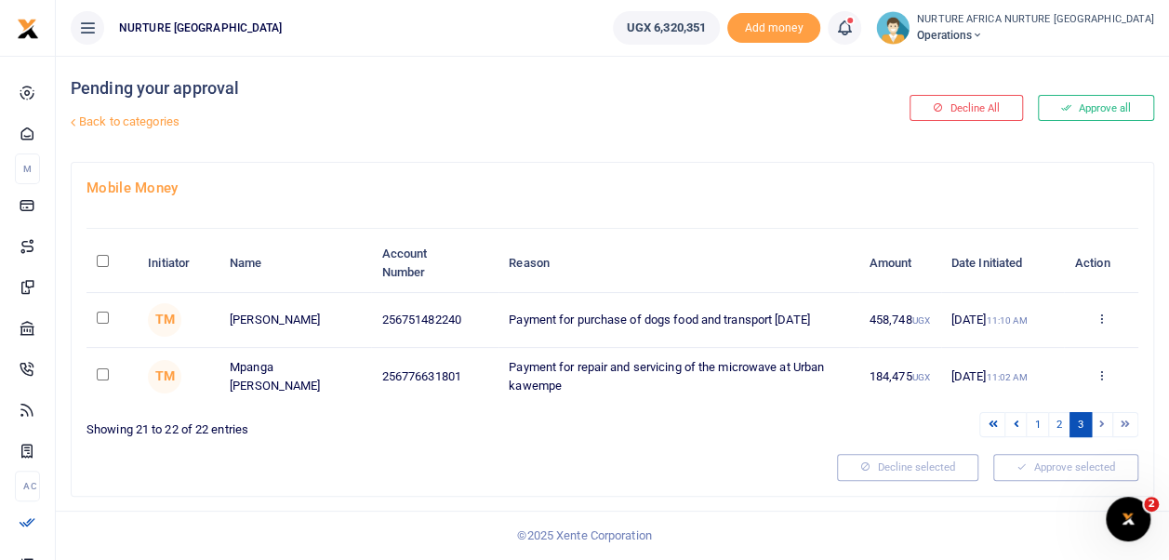
scroll to position [0, 0]
click at [102, 319] on input "checkbox" at bounding box center [103, 319] width 12 height 12
checkbox input "true"
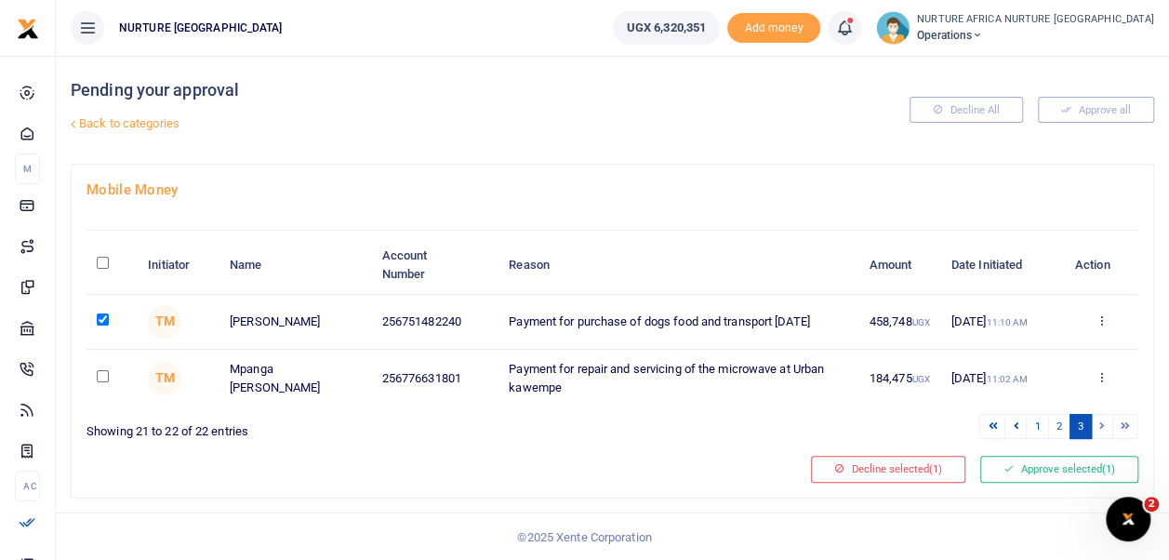
click at [102, 382] on input "checkbox" at bounding box center [103, 376] width 12 height 12
checkbox input "true"
click at [1058, 423] on link "2" at bounding box center [1059, 426] width 22 height 25
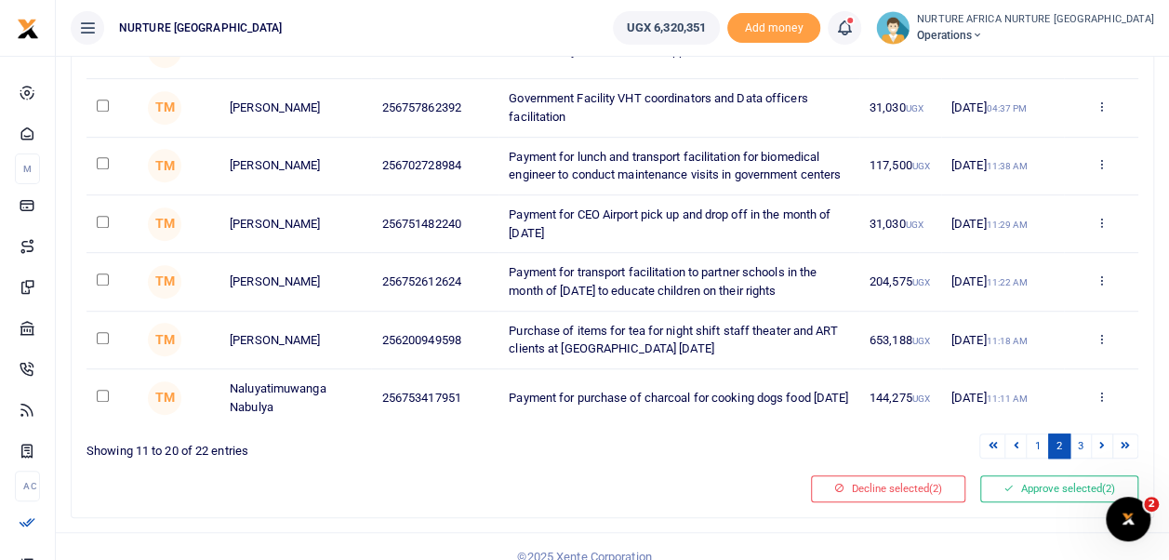
scroll to position [462, 0]
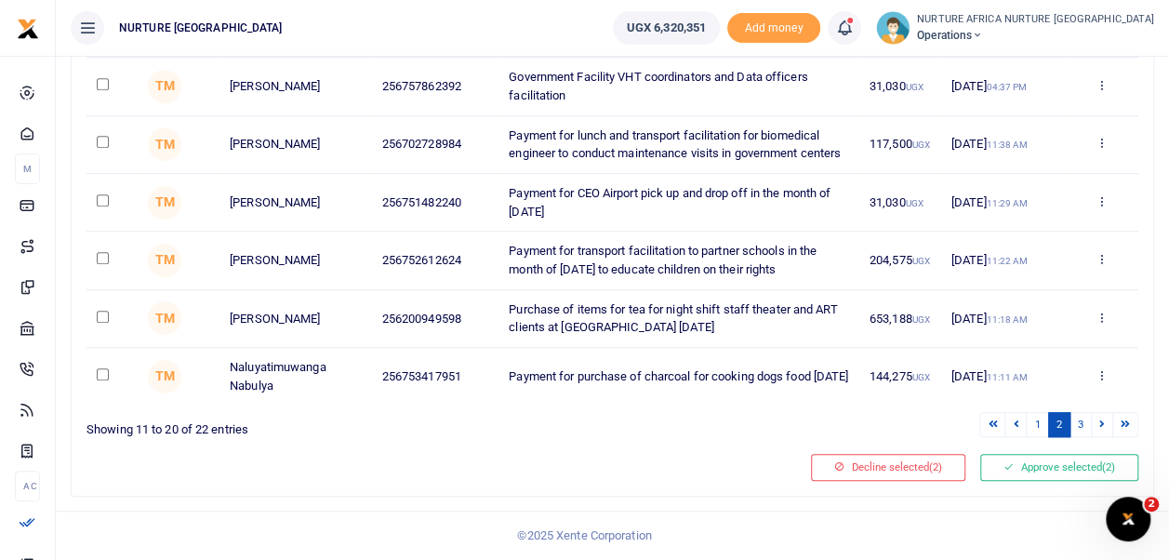
click at [98, 369] on td at bounding box center [112, 376] width 51 height 57
click at [103, 378] on input "checkbox" at bounding box center [103, 374] width 12 height 12
checkbox input "true"
click at [102, 320] on input "checkbox" at bounding box center [103, 317] width 12 height 12
click at [102, 315] on input "checkbox" at bounding box center [103, 317] width 12 height 12
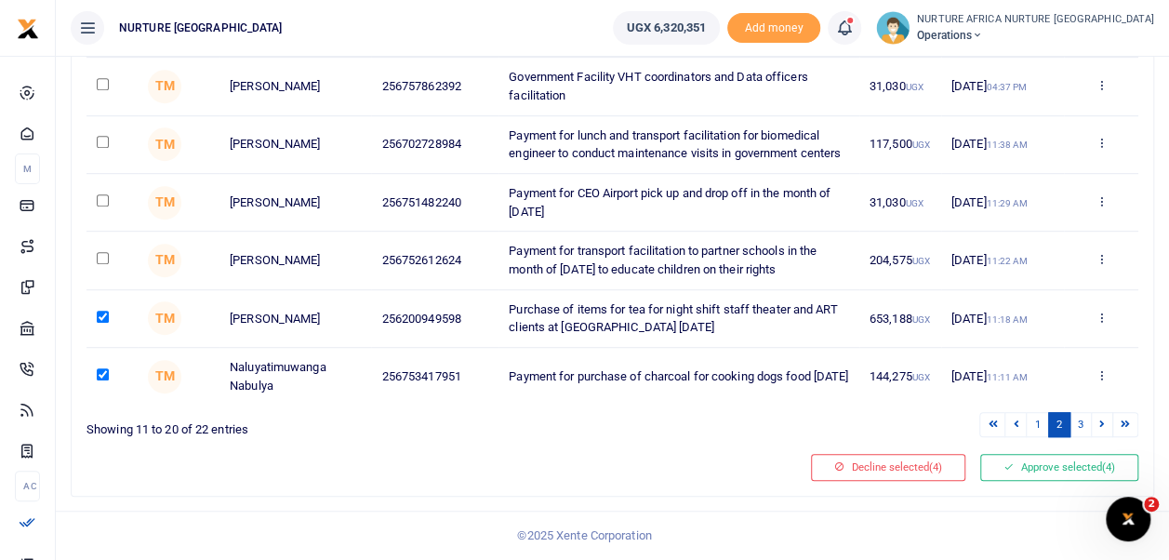
checkbox input "false"
click at [102, 206] on input "checkbox" at bounding box center [103, 200] width 12 height 12
checkbox input "true"
click at [1031, 464] on button "Approve selected (4)" at bounding box center [1059, 467] width 158 height 26
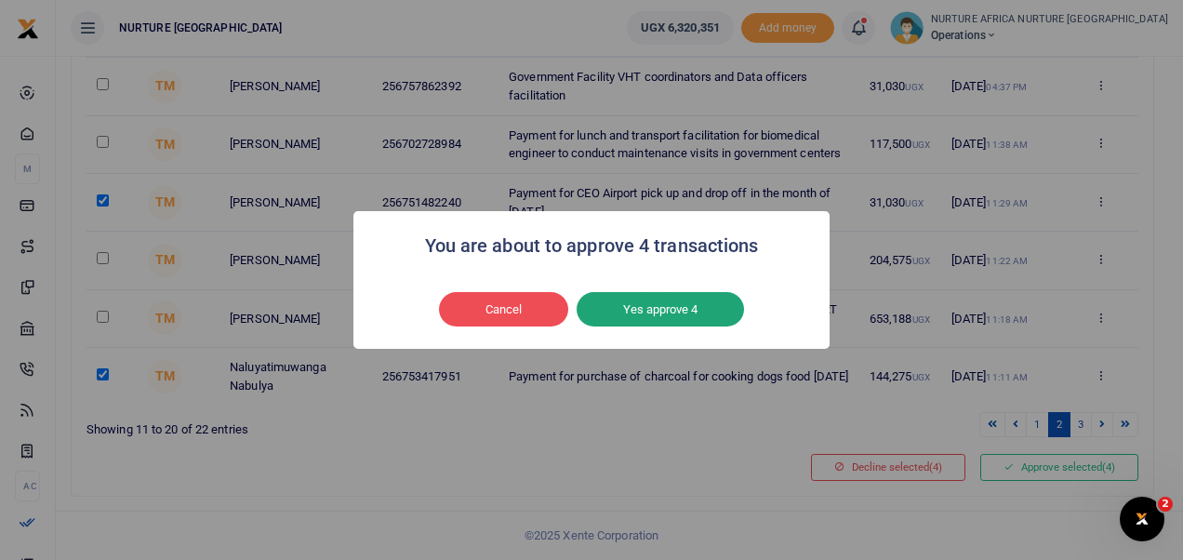
click at [632, 308] on button "Yes approve 4" at bounding box center [660, 309] width 167 height 35
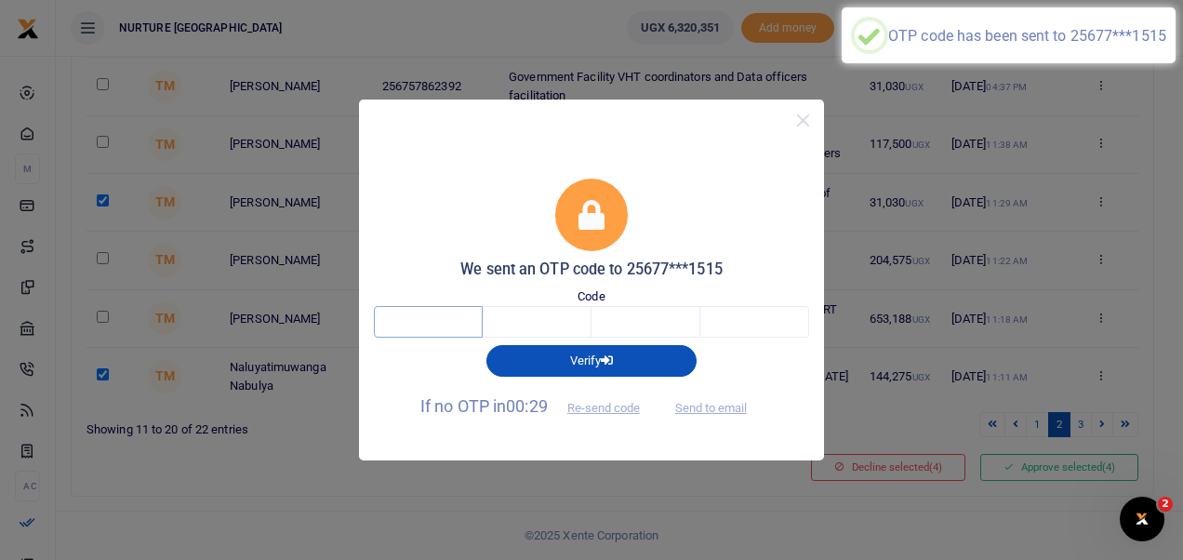
click at [422, 318] on input "text" at bounding box center [428, 322] width 109 height 32
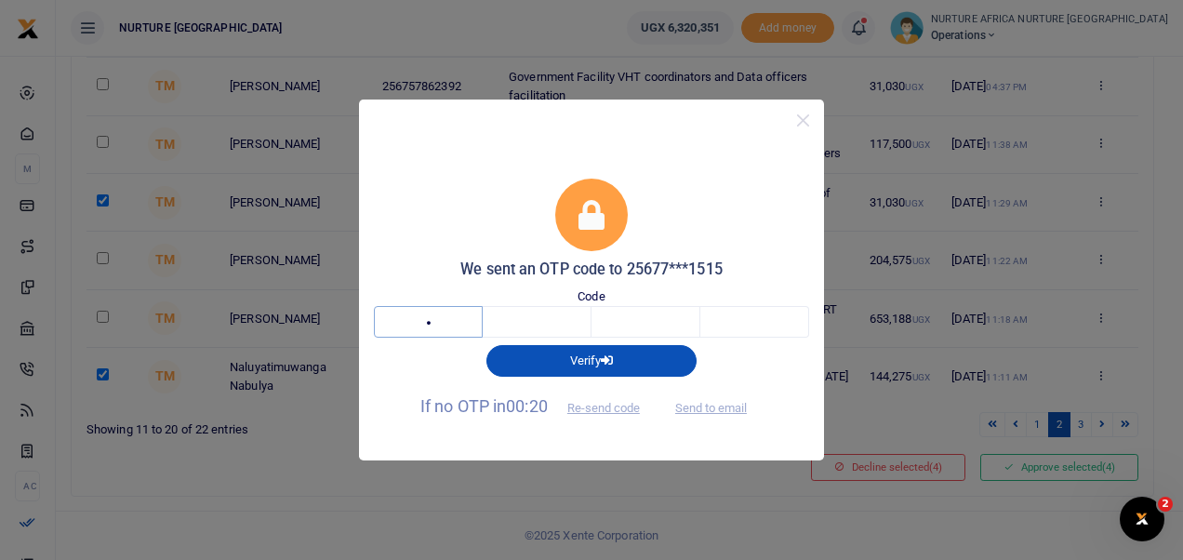
type input "5"
type input "6"
type input "3"
type input "8"
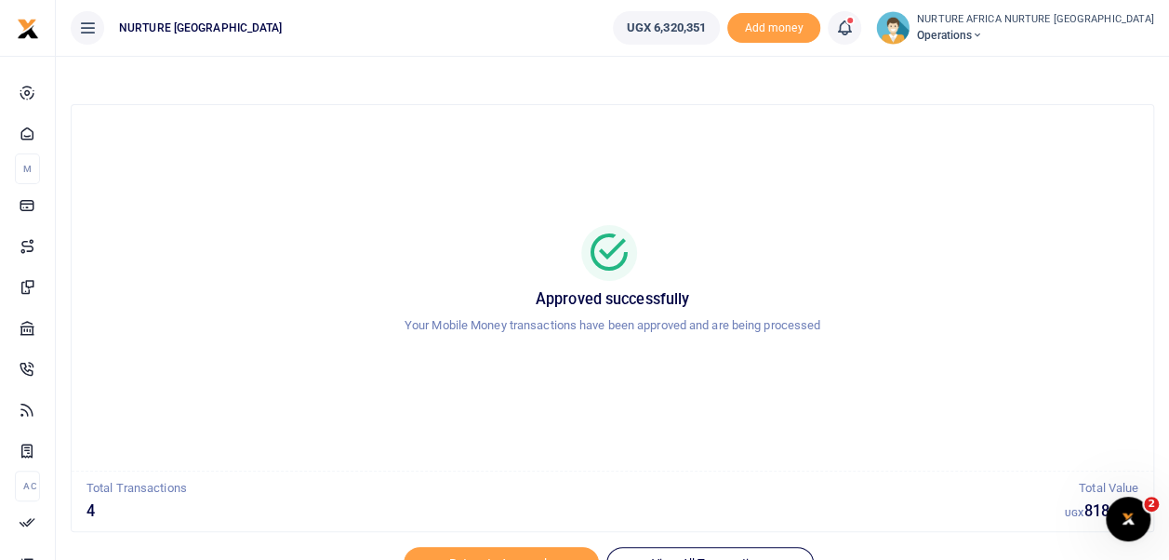
scroll to position [88, 0]
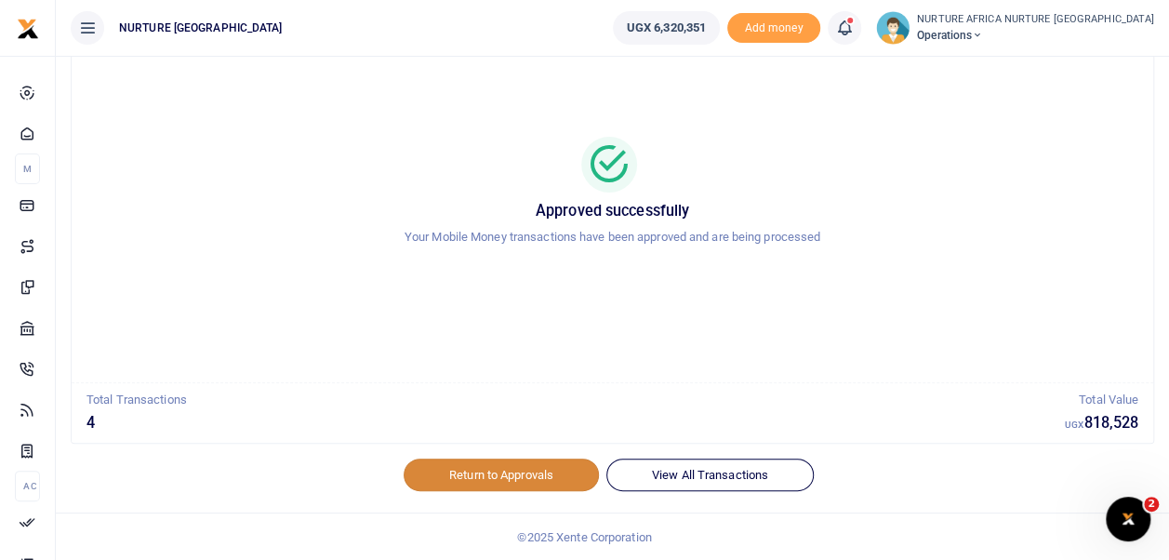
click at [546, 463] on link "Return to Approvals" at bounding box center [501, 475] width 195 height 32
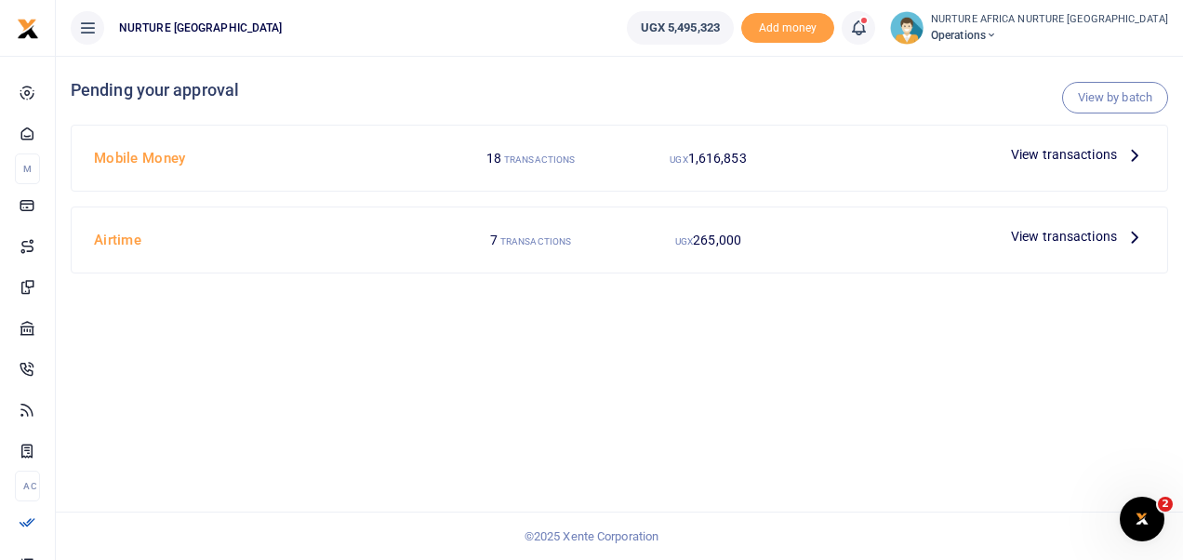
click at [1094, 157] on span "View transactions" at bounding box center [1064, 154] width 106 height 20
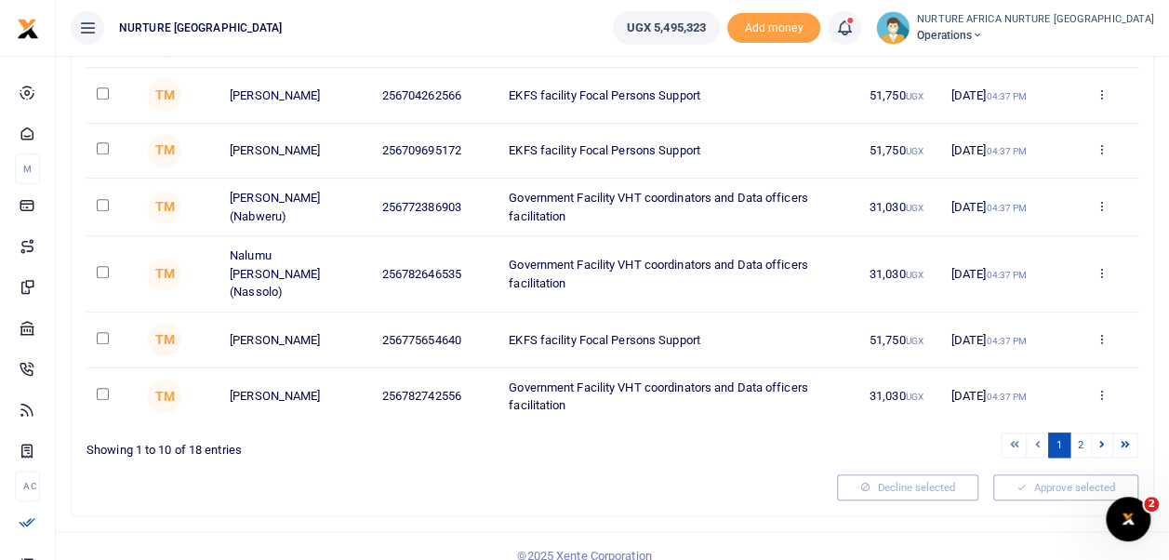
scroll to position [462, 0]
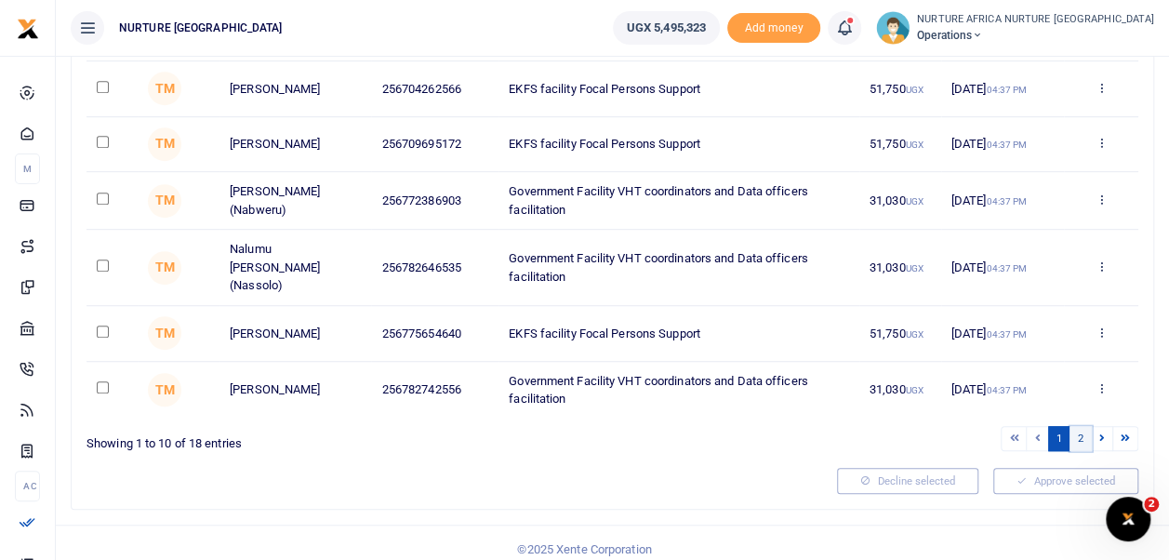
click at [1081, 426] on link "2" at bounding box center [1081, 438] width 22 height 25
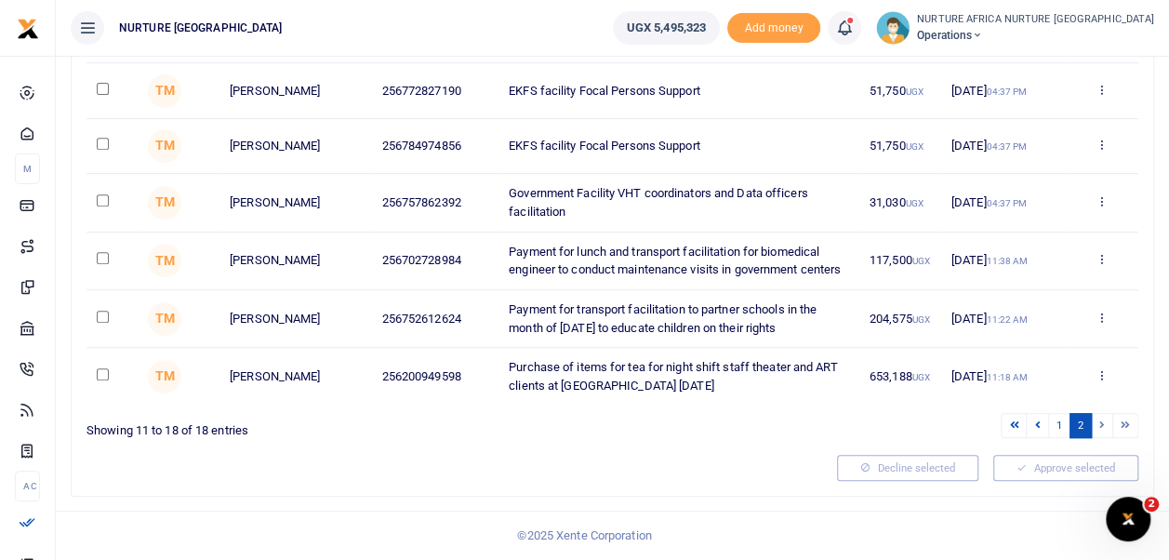
scroll to position [347, 0]
click at [97, 374] on input "checkbox" at bounding box center [103, 374] width 12 height 12
checkbox input "true"
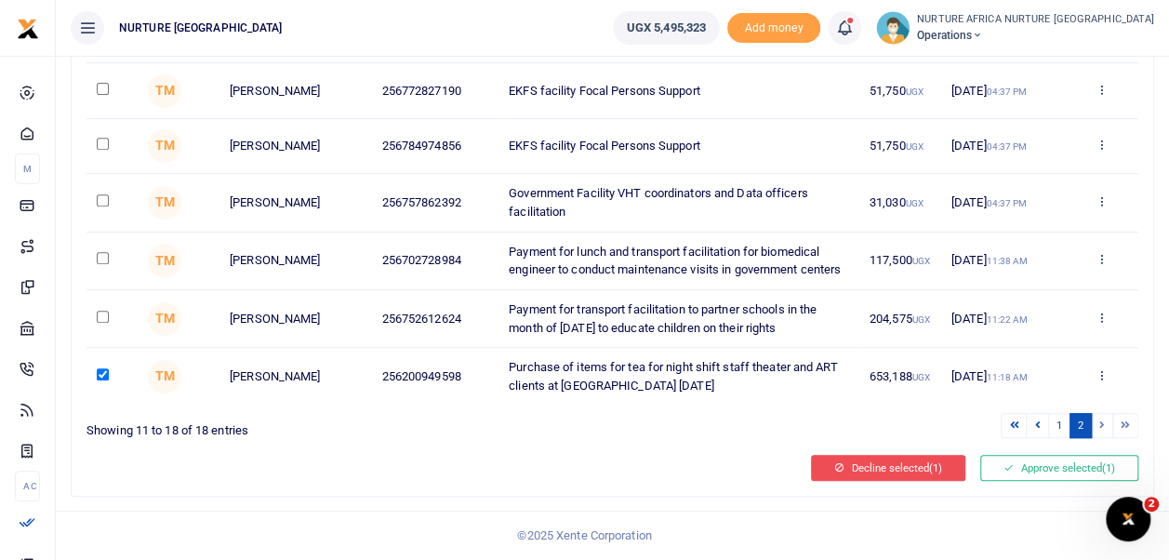
click at [923, 459] on button "Decline selected (1)" at bounding box center [888, 468] width 154 height 26
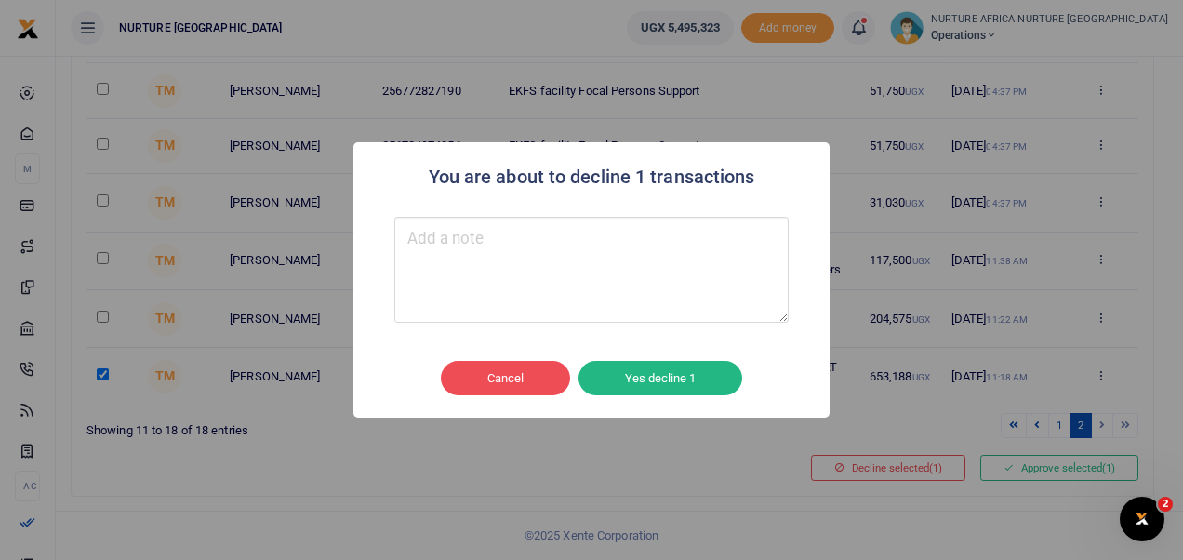
click at [562, 240] on textarea "Type your message here" at bounding box center [591, 270] width 394 height 106
type textarea "over charge"
click at [662, 376] on button "Yes decline 1" at bounding box center [661, 378] width 164 height 35
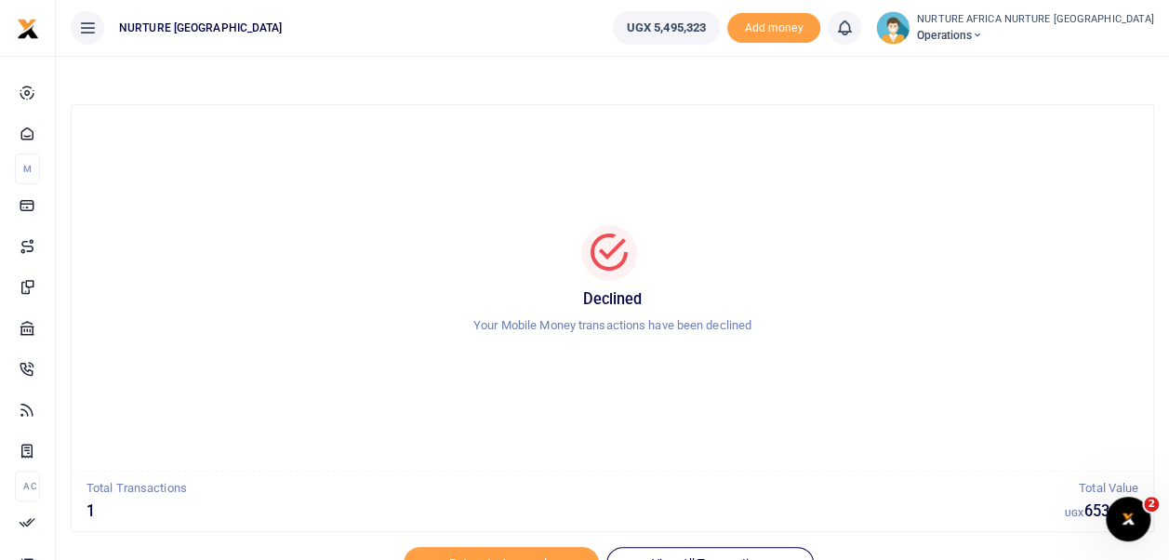
click at [854, 24] on icon at bounding box center [844, 28] width 19 height 20
click at [839, 259] on div at bounding box center [612, 253] width 1037 height 56
click at [546, 552] on div at bounding box center [585, 549] width 326 height 22
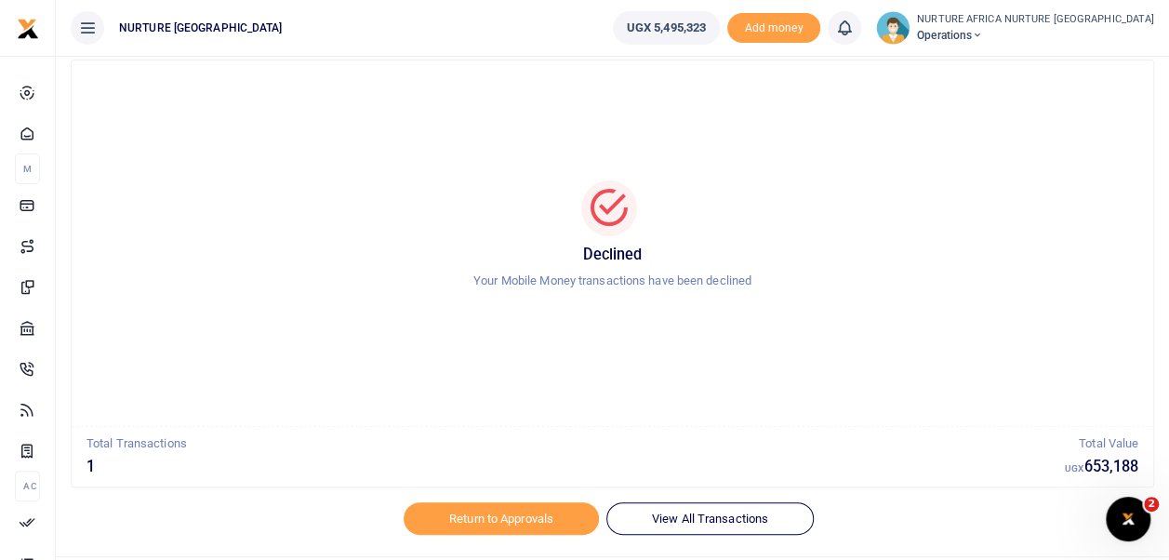
scroll to position [88, 0]
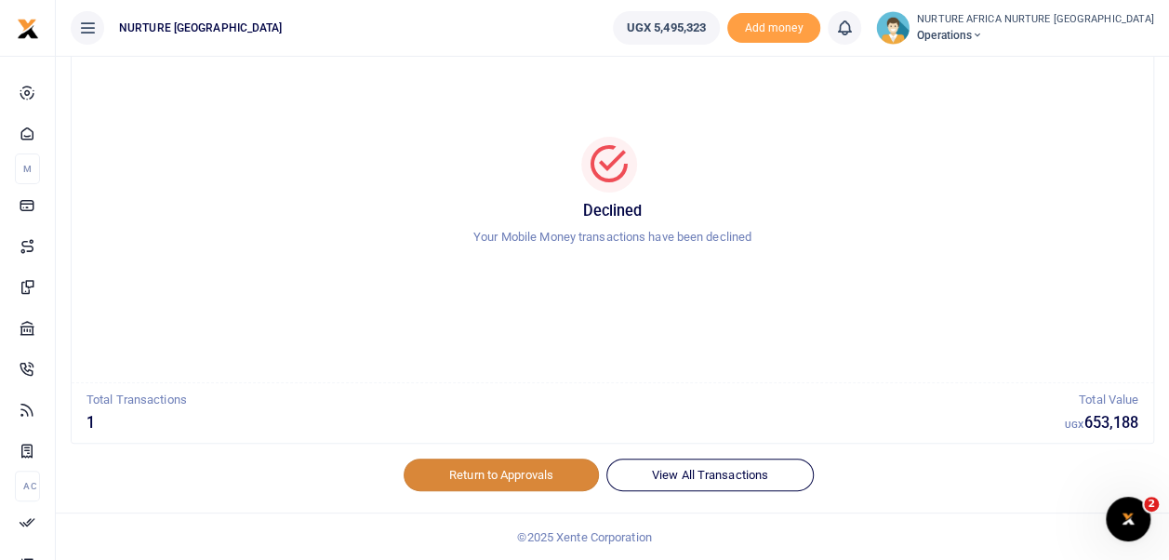
click at [502, 473] on link "Return to Approvals" at bounding box center [501, 475] width 195 height 32
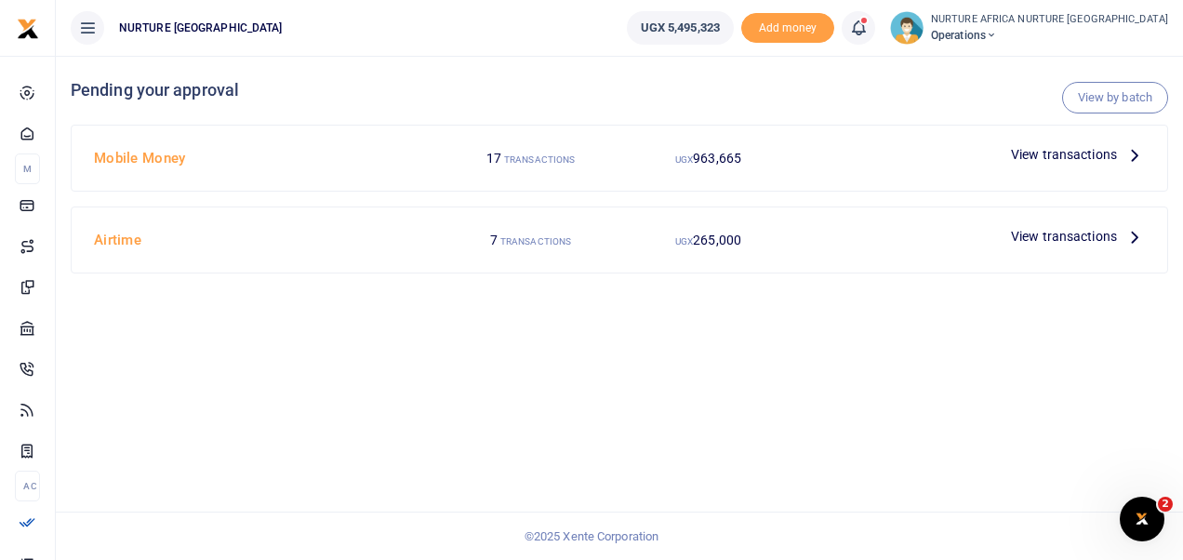
click at [1073, 226] on span "View transactions" at bounding box center [1064, 236] width 106 height 20
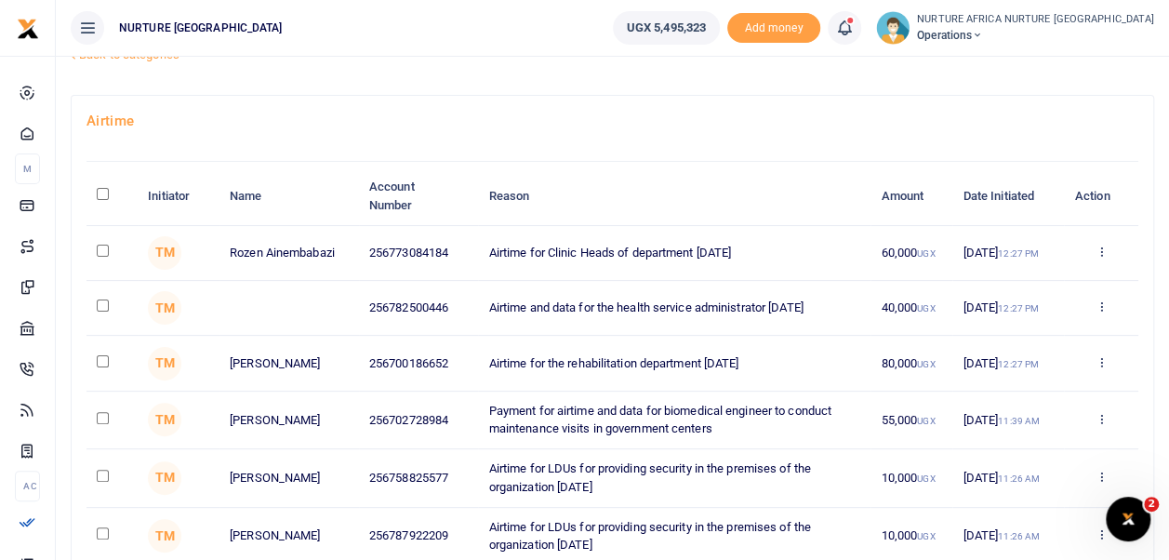
scroll to position [71, 0]
click at [98, 363] on input "checkbox" at bounding box center [103, 359] width 12 height 12
checkbox input "true"
click at [103, 257] on td at bounding box center [112, 251] width 51 height 55
click at [102, 247] on input "checkbox" at bounding box center [103, 249] width 12 height 12
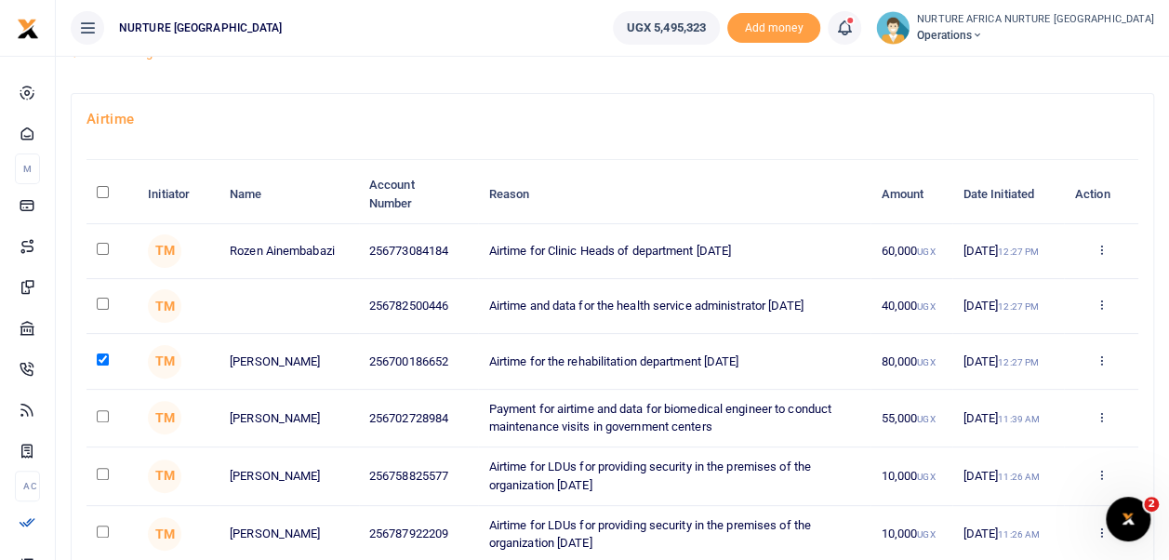
checkbox input "true"
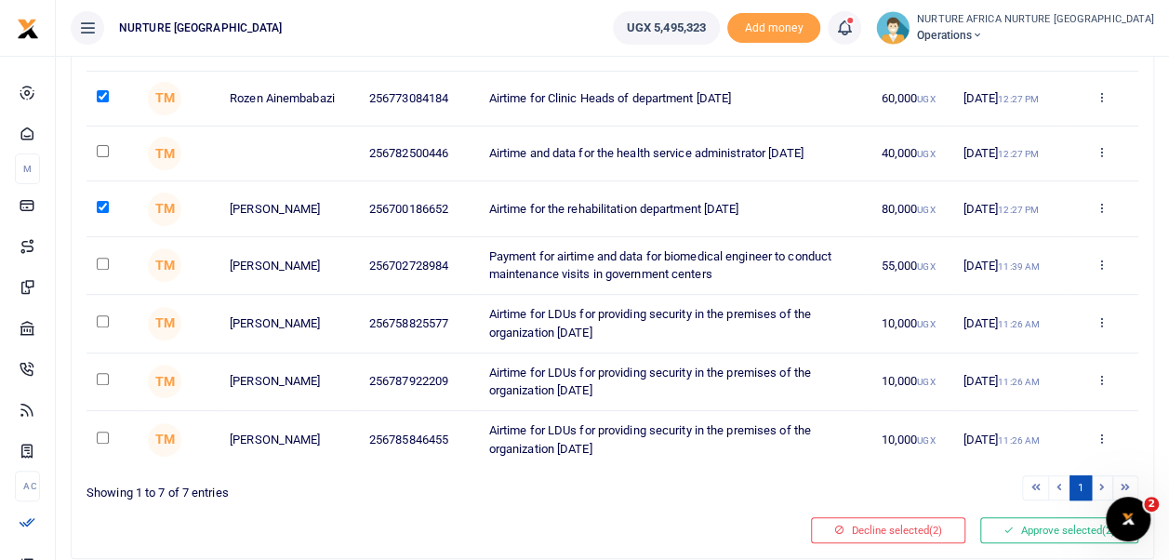
scroll to position [240, 0]
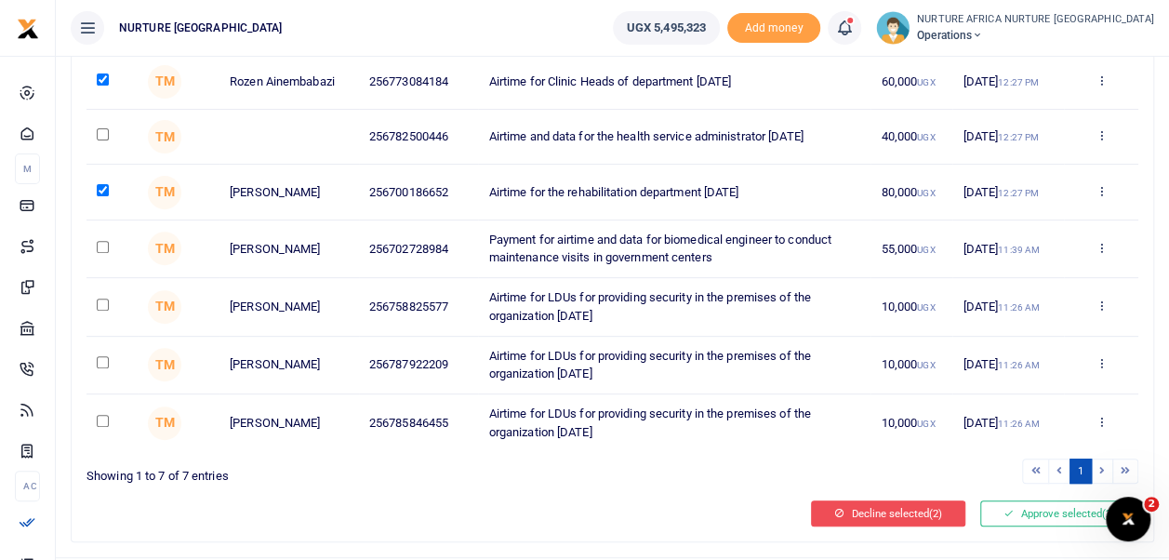
click at [893, 513] on button "Decline selected (2)" at bounding box center [888, 513] width 154 height 26
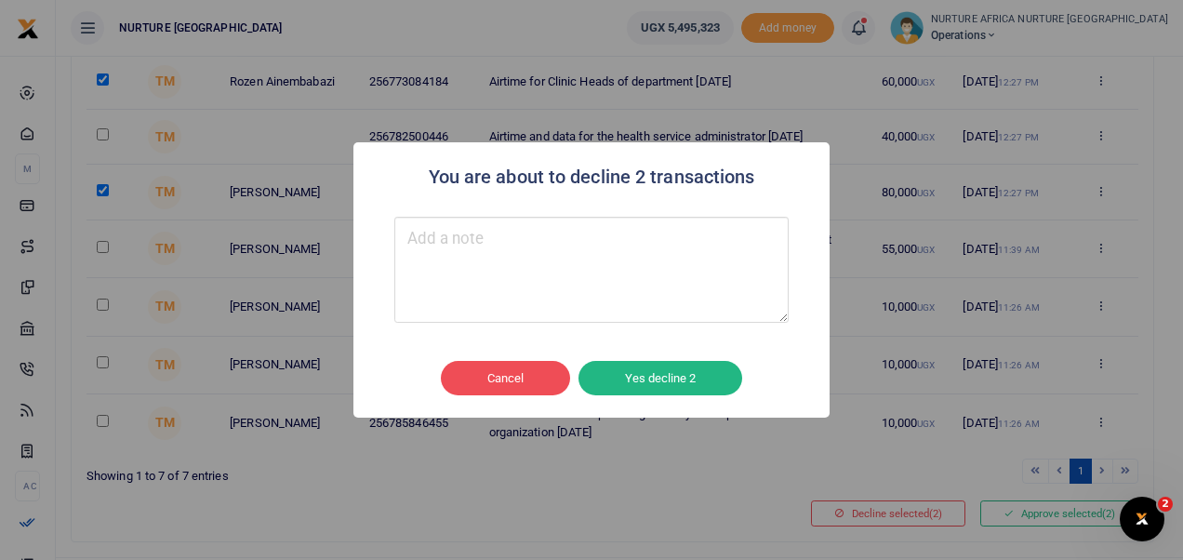
click at [507, 255] on textarea "Type your message here" at bounding box center [591, 270] width 394 height 106
click at [654, 378] on button "Yes decline 2" at bounding box center [661, 378] width 164 height 35
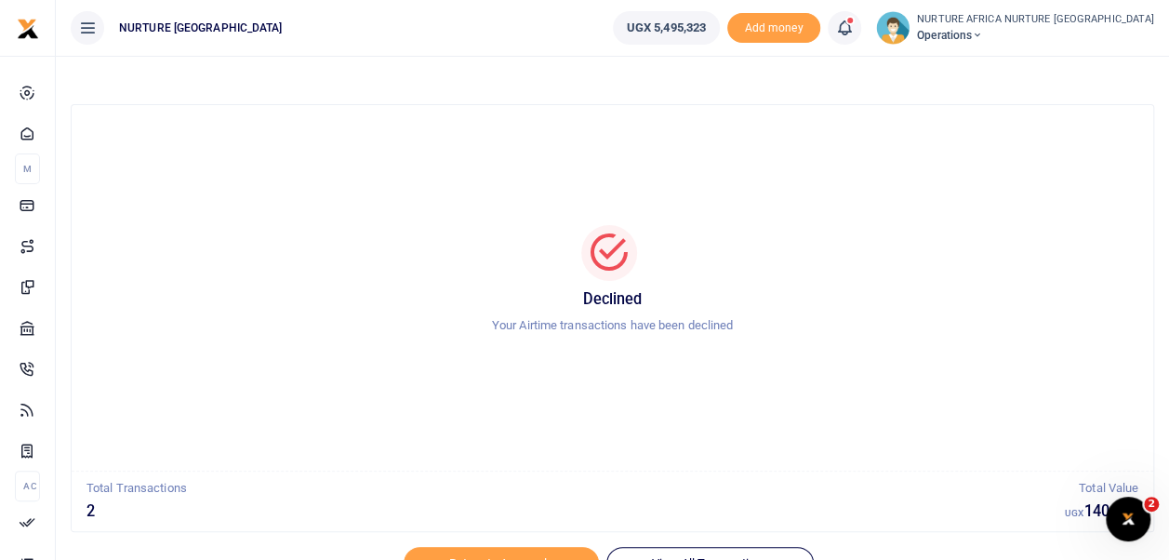
click at [854, 30] on icon at bounding box center [844, 28] width 19 height 20
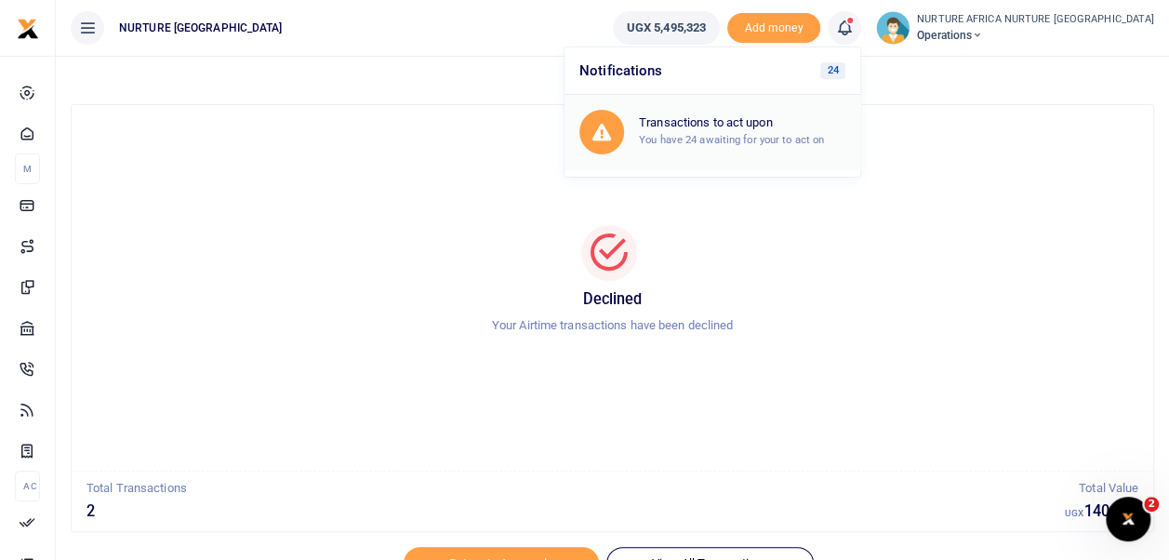
click at [804, 138] on small "You have 24 awaiting for your to act on" at bounding box center [731, 139] width 185 height 13
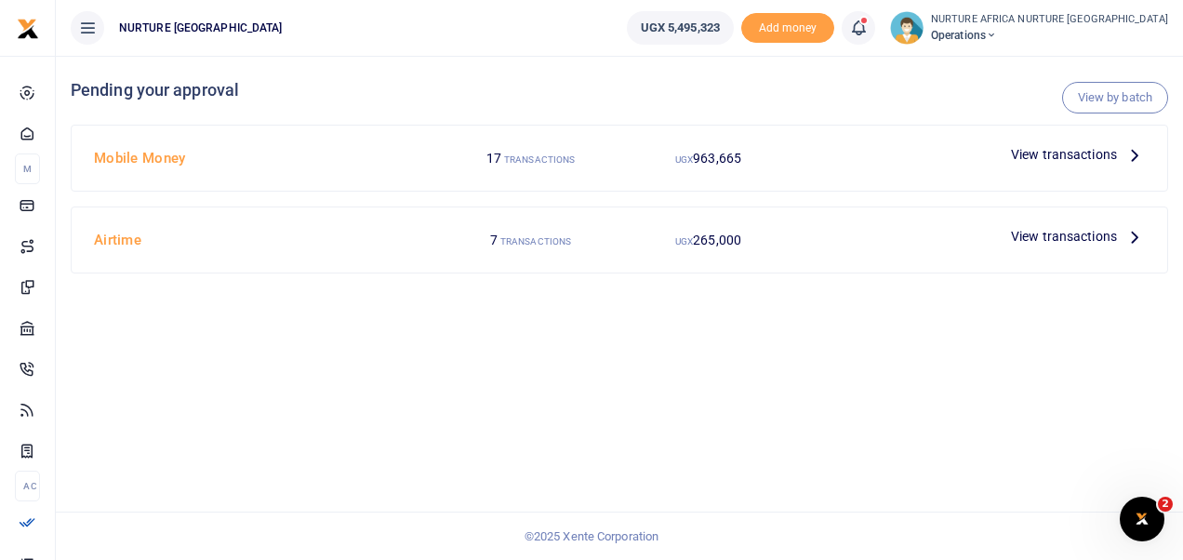
click at [1050, 229] on span "View transactions" at bounding box center [1064, 236] width 106 height 20
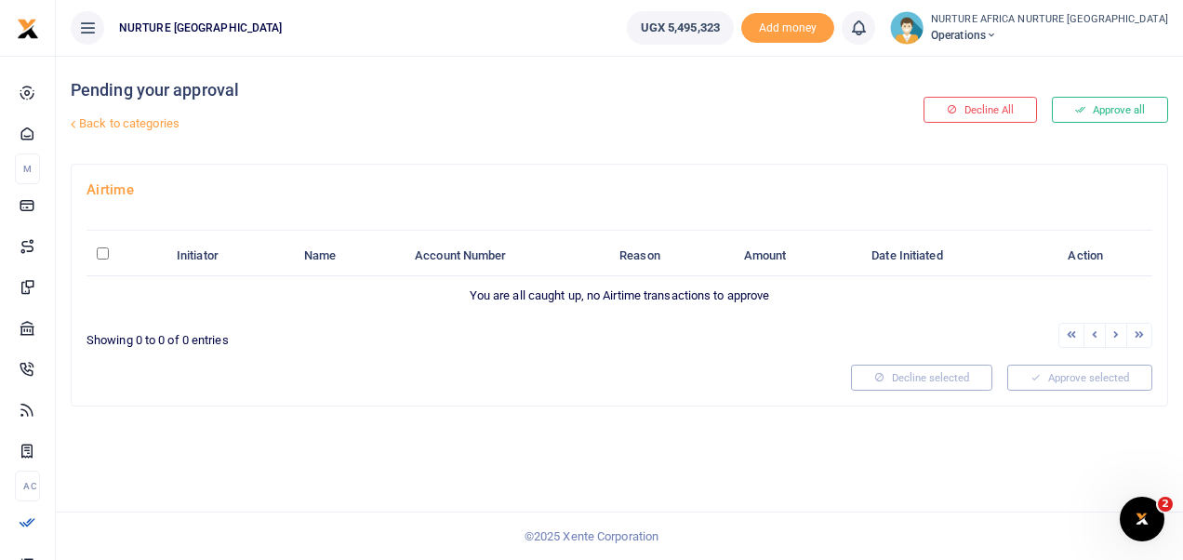
click at [111, 125] on link "Back to categories" at bounding box center [431, 124] width 731 height 32
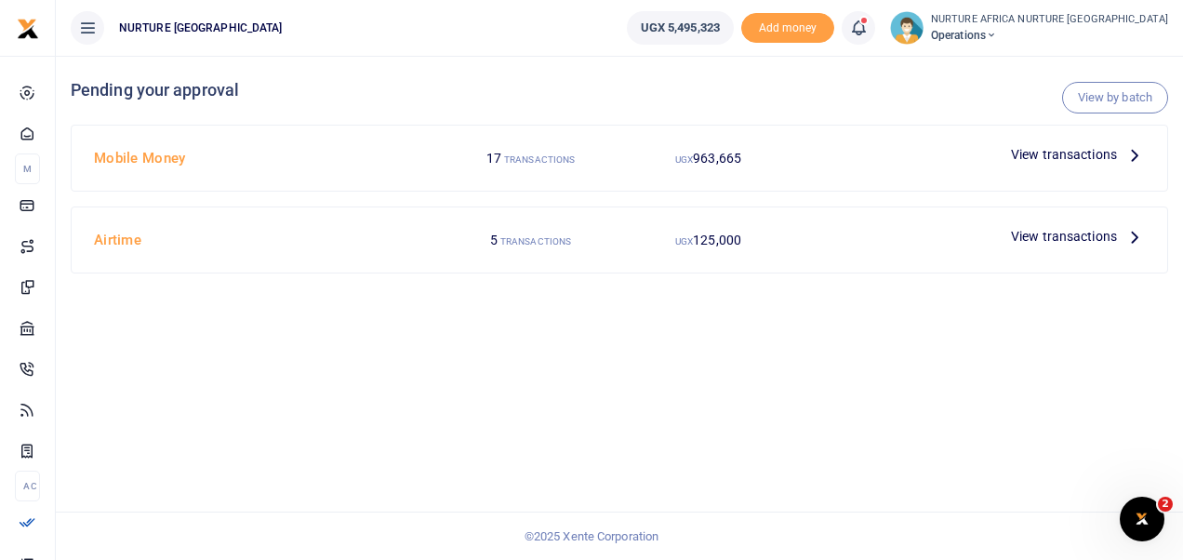
click at [1037, 241] on span "View transactions" at bounding box center [1064, 236] width 106 height 20
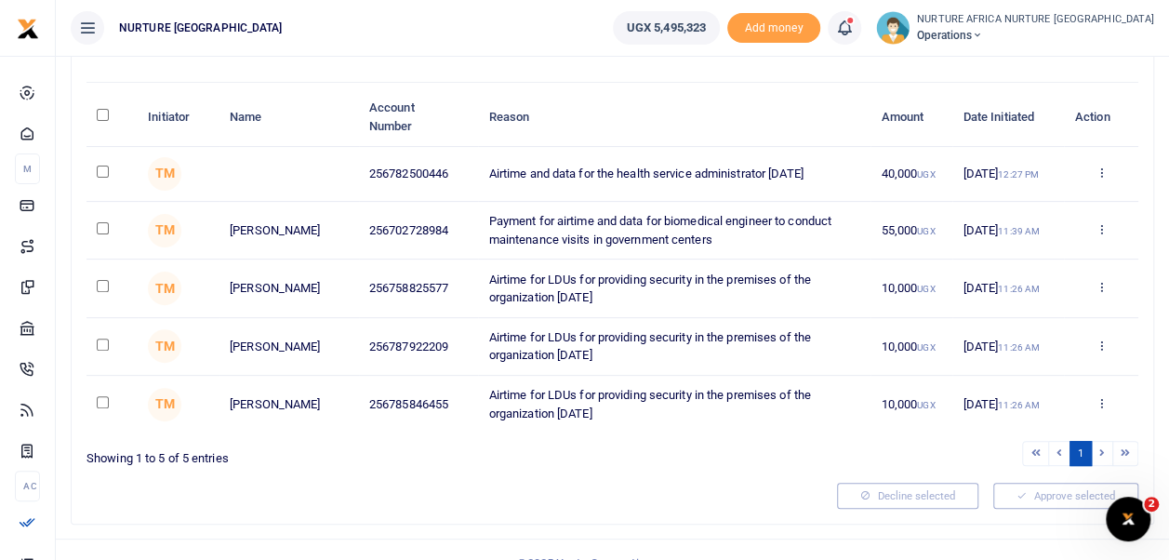
scroll to position [173, 0]
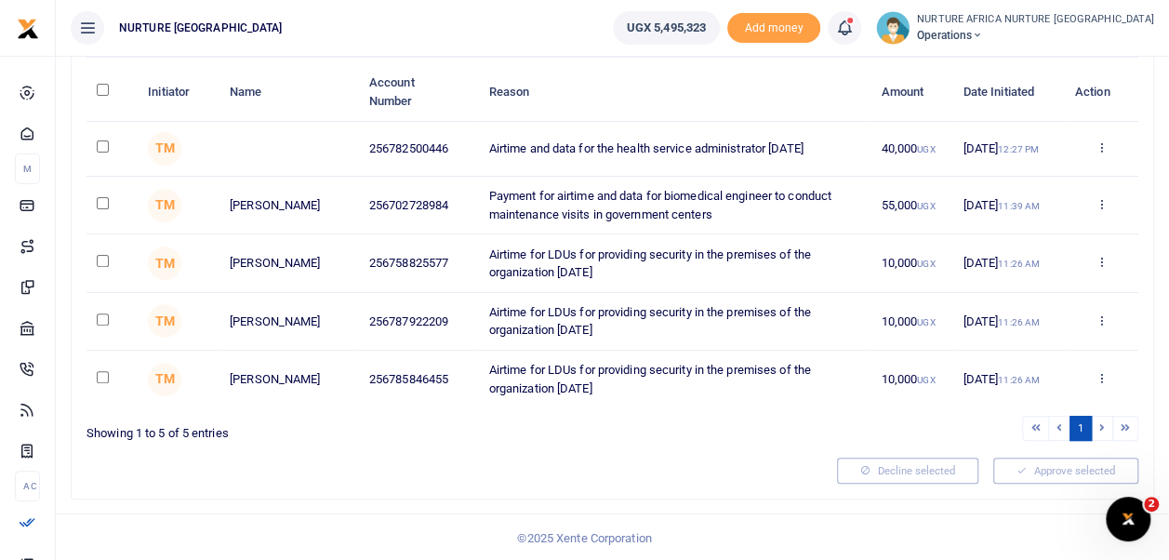
click at [102, 261] on input "checkbox" at bounding box center [103, 261] width 12 height 12
checkbox input "true"
click at [100, 319] on input "checkbox" at bounding box center [103, 319] width 12 height 12
checkbox input "true"
click at [102, 379] on input "checkbox" at bounding box center [103, 377] width 12 height 12
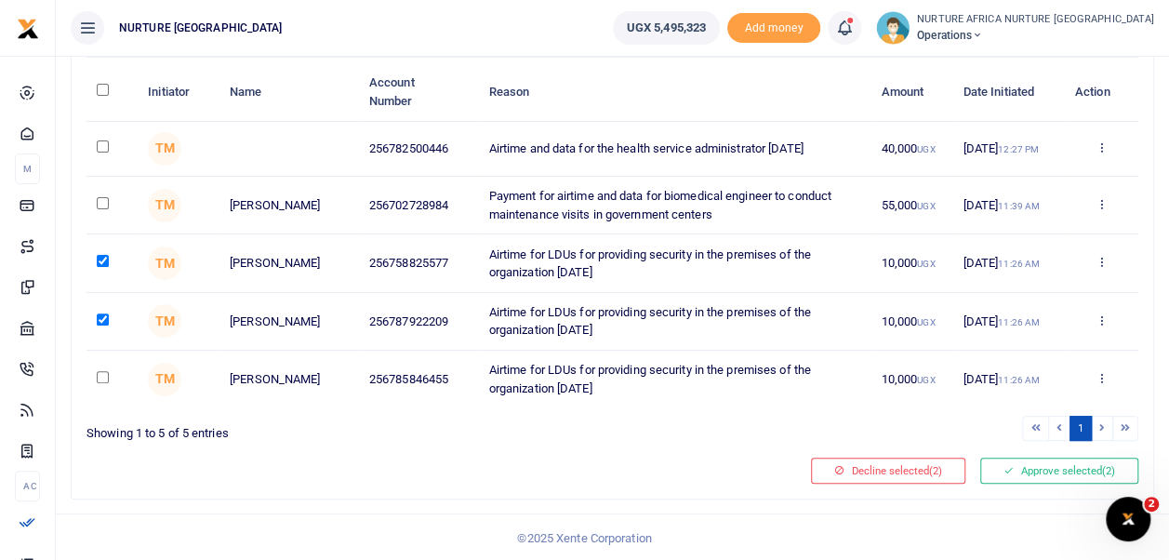
checkbox input "true"
click at [1038, 478] on button "Approve selected (3)" at bounding box center [1059, 471] width 158 height 26
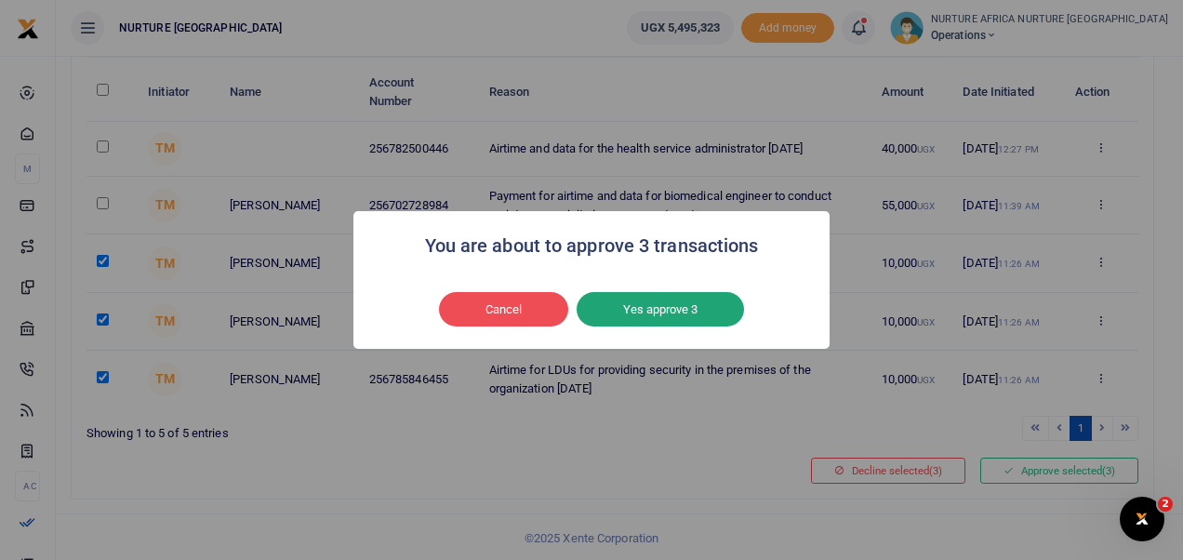
click at [669, 314] on button "Yes approve 3" at bounding box center [660, 309] width 167 height 35
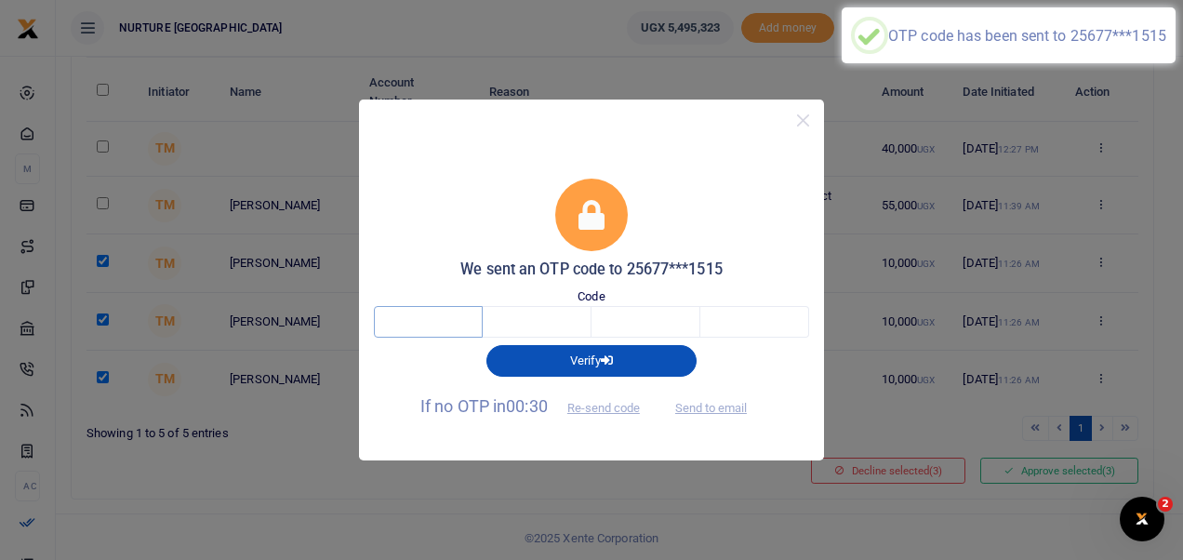
click at [441, 322] on input "text" at bounding box center [428, 322] width 109 height 32
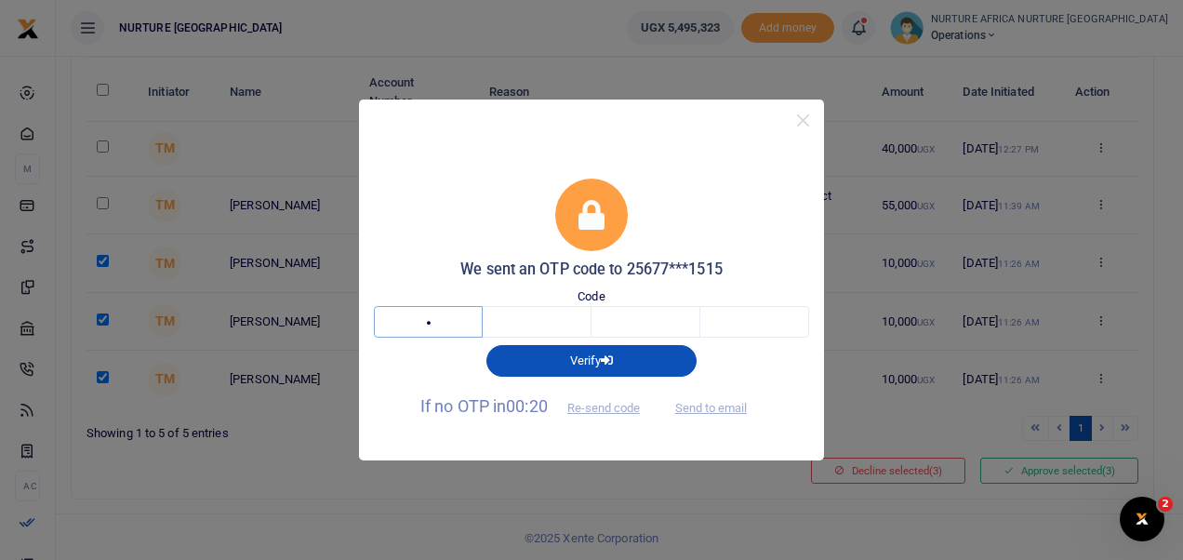
type input "7"
type input "6"
type input "0"
type input "7"
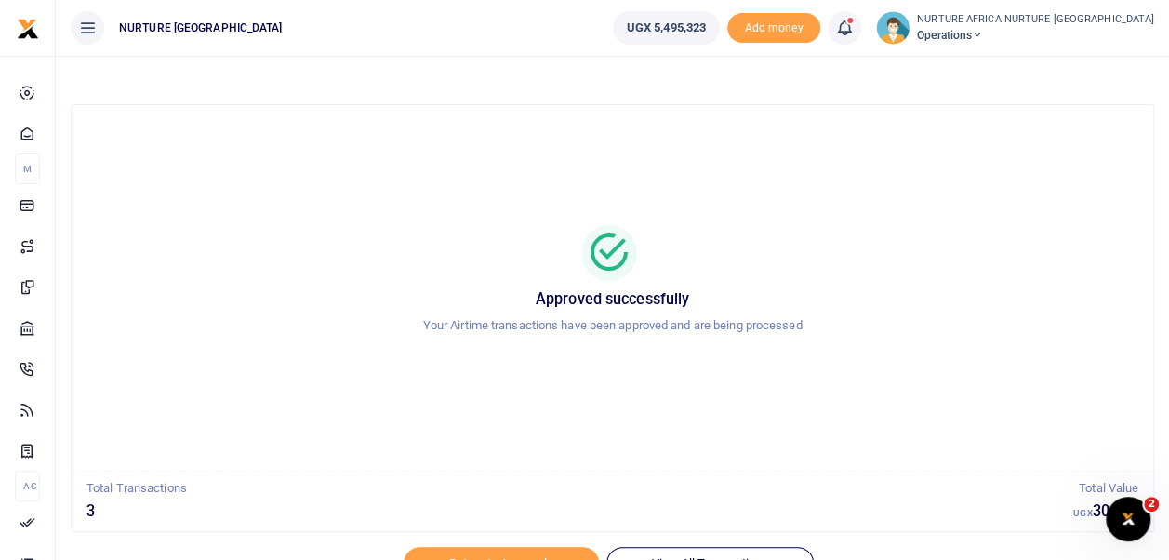
click at [854, 29] on icon at bounding box center [844, 28] width 19 height 20
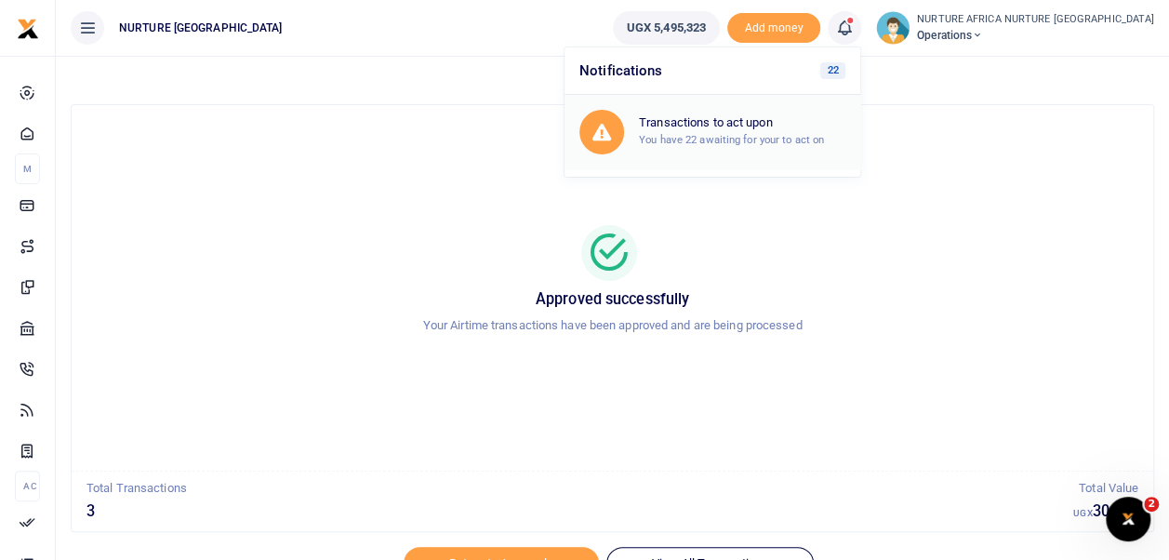
click at [809, 136] on small "You have 22 awaiting for your to act on" at bounding box center [731, 139] width 185 height 13
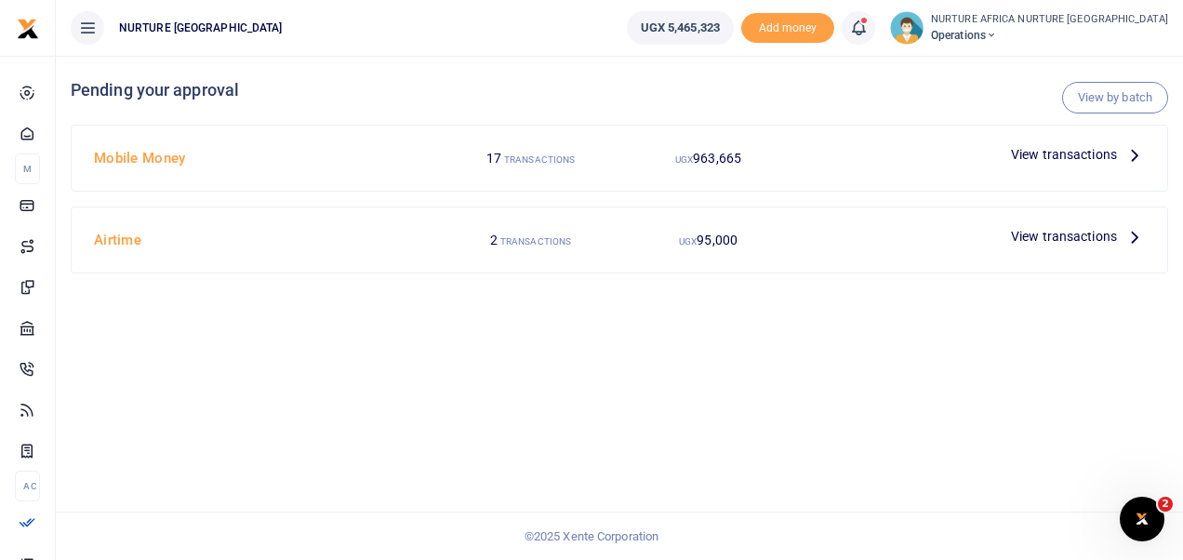
click at [1065, 147] on span "View transactions" at bounding box center [1064, 154] width 106 height 20
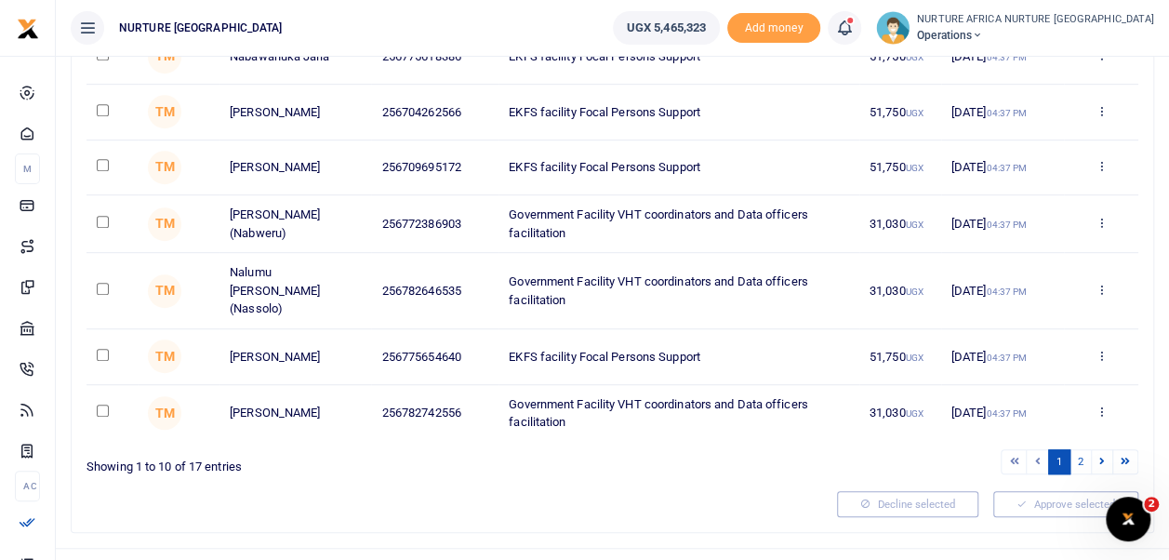
scroll to position [415, 0]
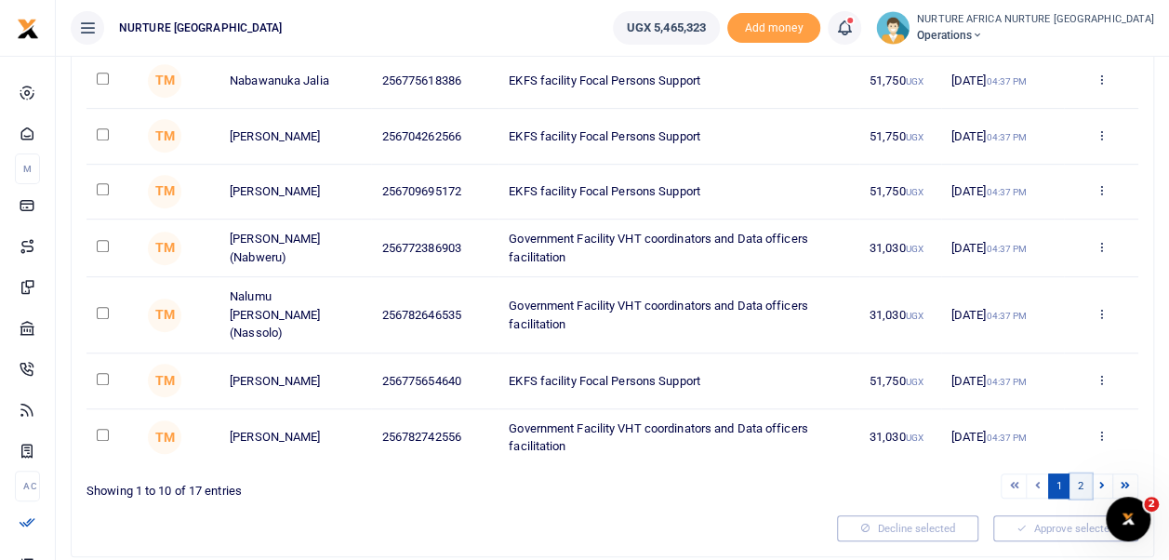
click at [1079, 473] on link "2" at bounding box center [1081, 485] width 22 height 25
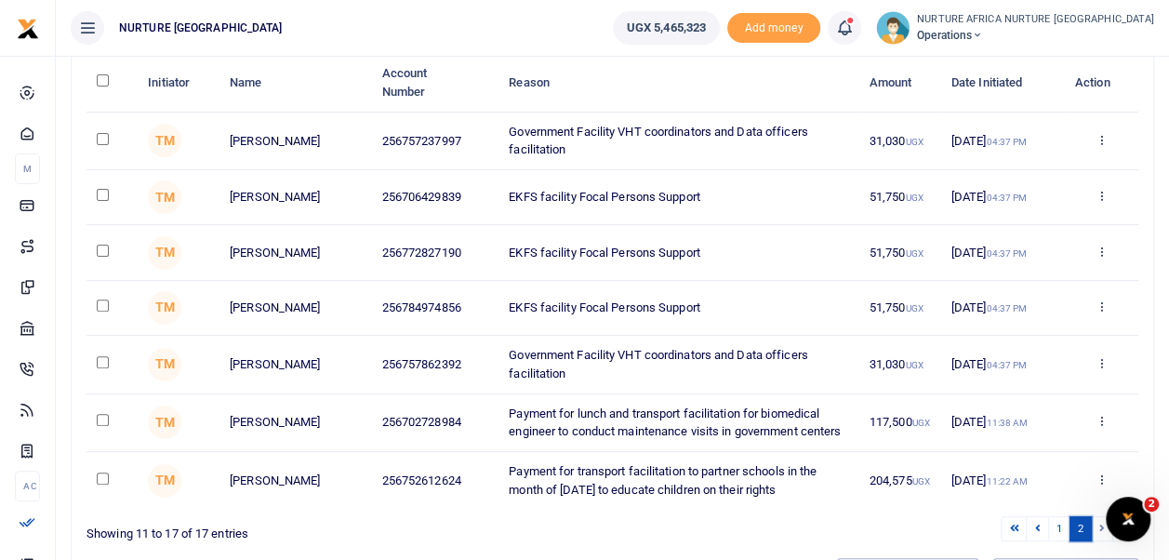
scroll to position [289, 0]
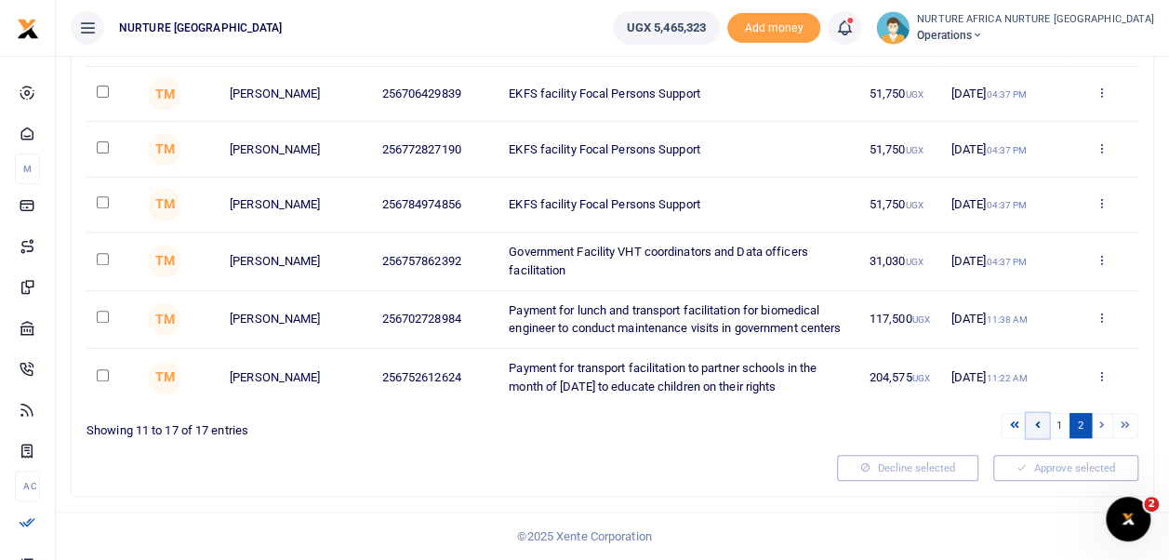
click at [1040, 420] on icon at bounding box center [1037, 424] width 6 height 10
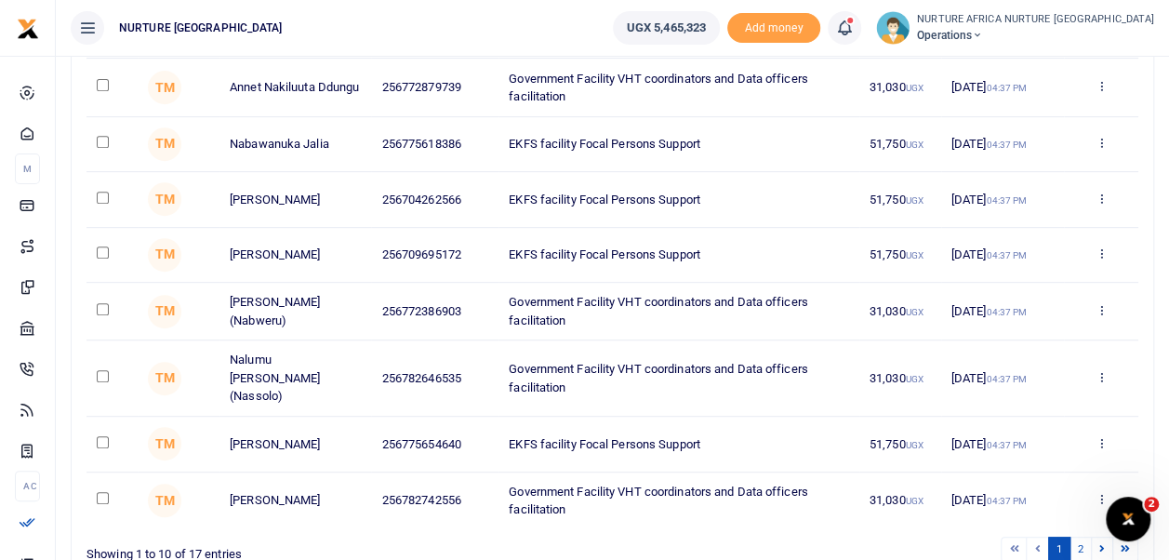
scroll to position [462, 0]
